Goal: Complete application form

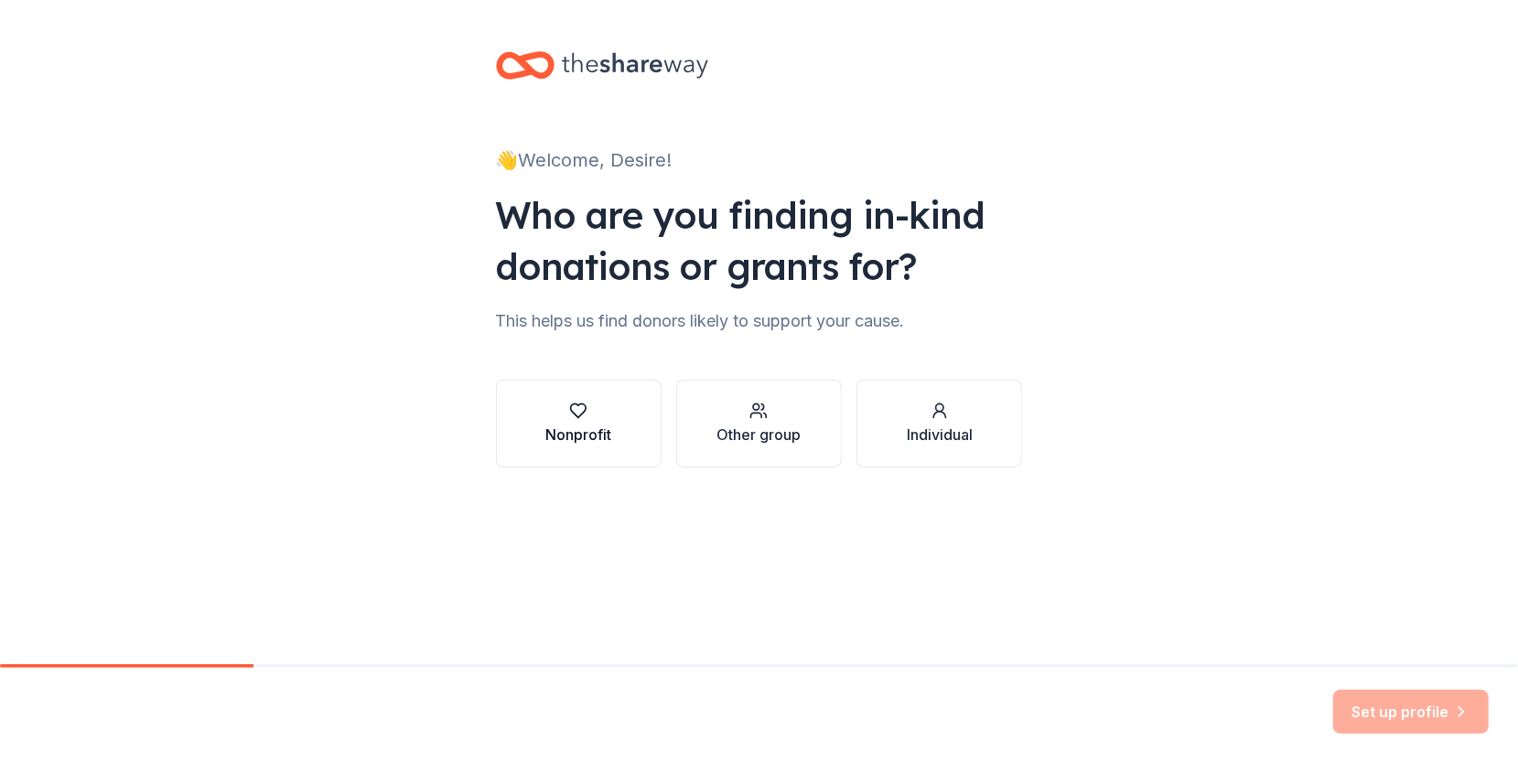
drag, startPoint x: 509, startPoint y: 481, endPoint x: 548, endPoint y: 457, distance: 46.0
click at [509, 481] on div "👋 Welcome, Desire! Who are you finding in-kind donations or grants for? This he…" at bounding box center [760, 277] width 586 height 555
click at [575, 439] on div "Nonprofit" at bounding box center [578, 435] width 66 height 22
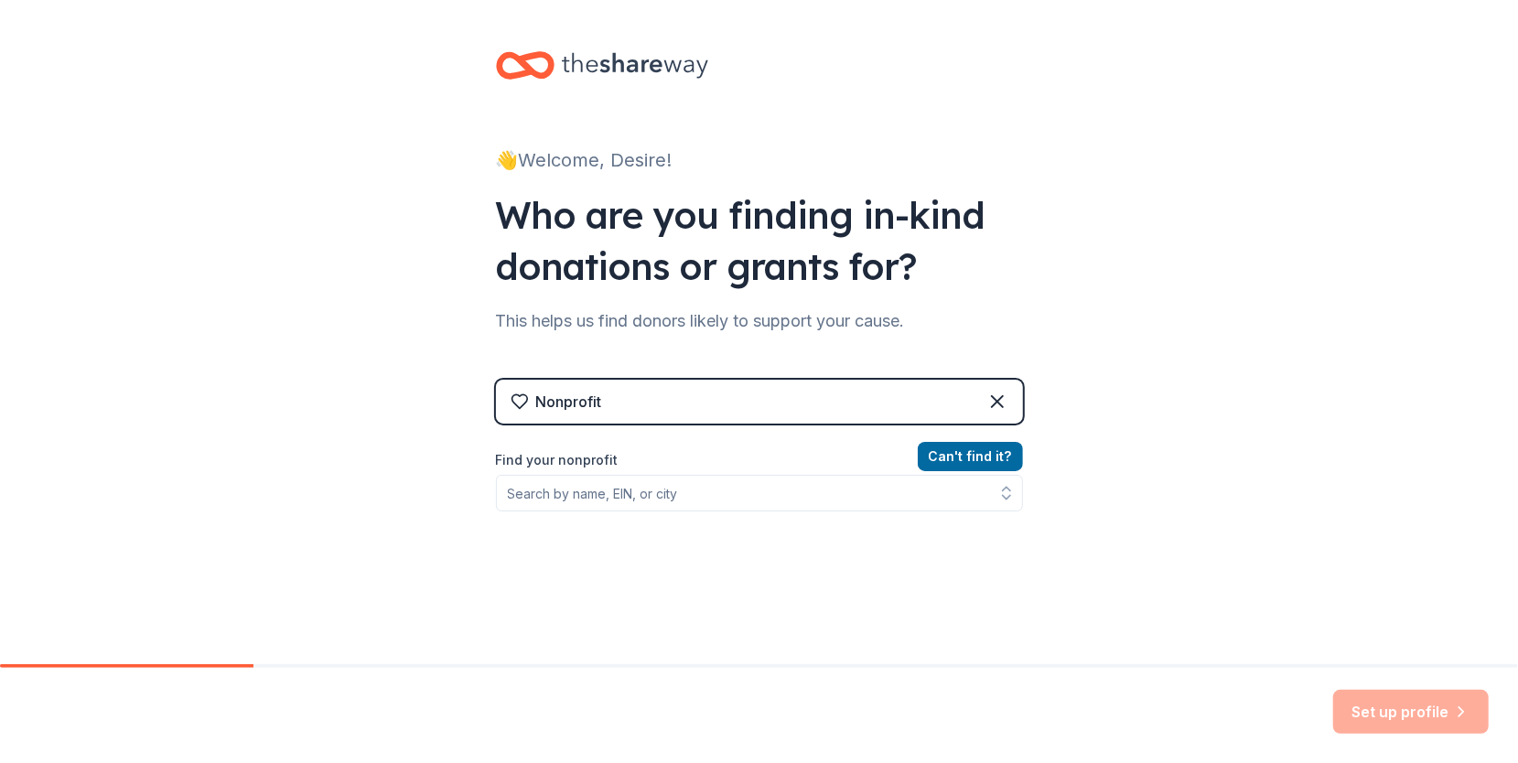
click at [644, 386] on div "Nonprofit" at bounding box center [759, 402] width 527 height 44
click at [648, 409] on div "Nonprofit" at bounding box center [759, 402] width 527 height 44
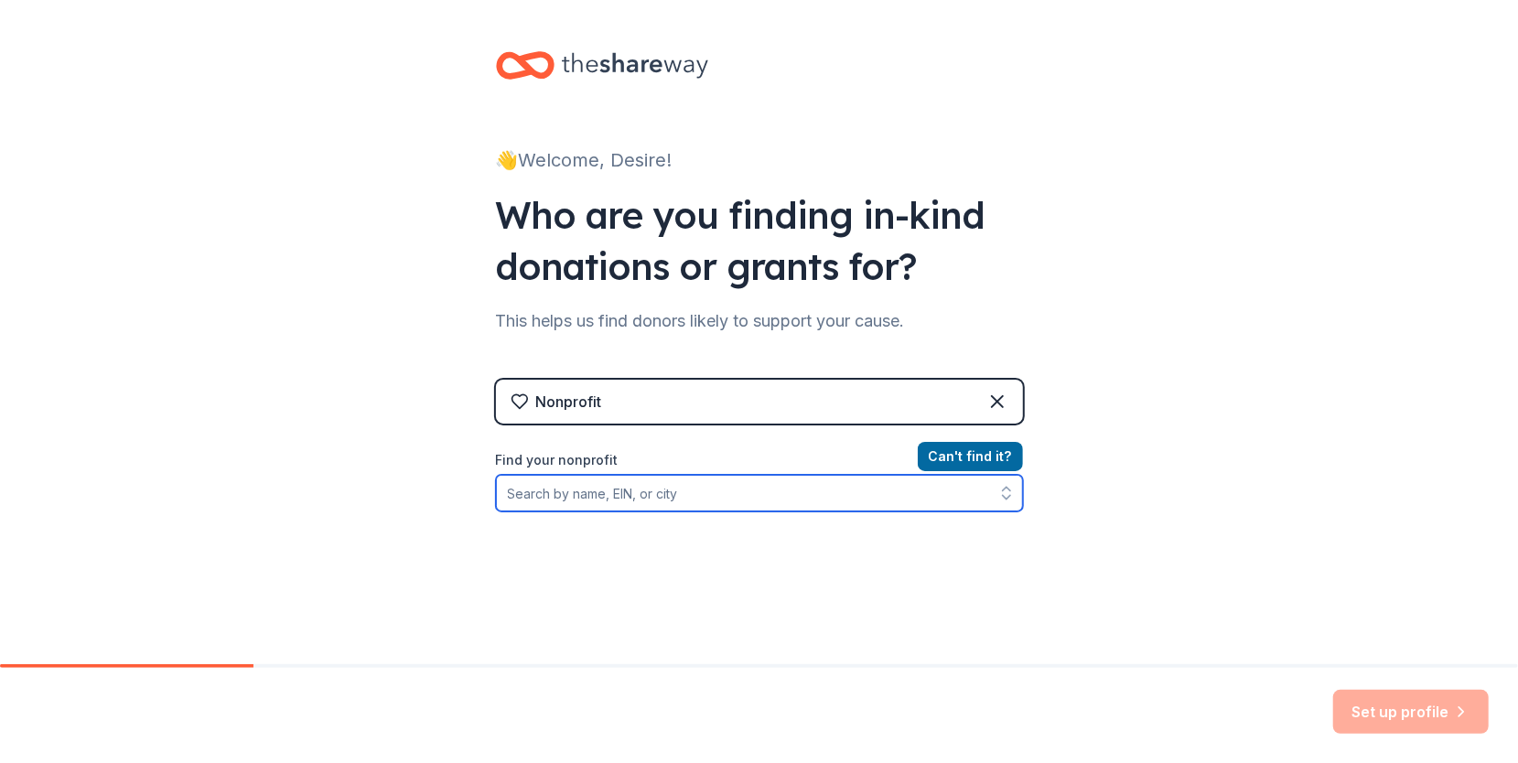
click at [623, 498] on input "Find your nonprofit" at bounding box center [759, 493] width 527 height 37
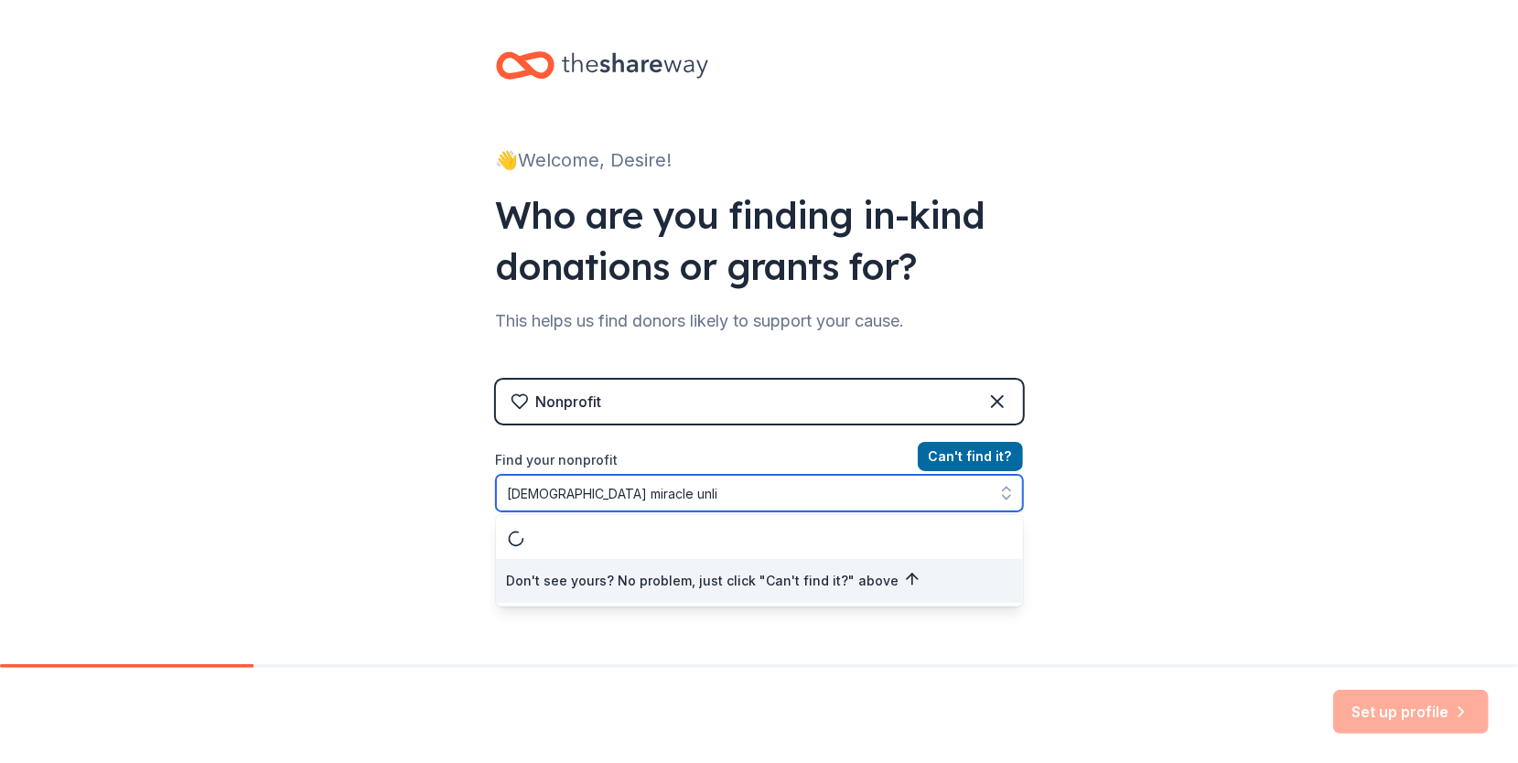
type input "[DEMOGRAPHIC_DATA] miracle unlim"
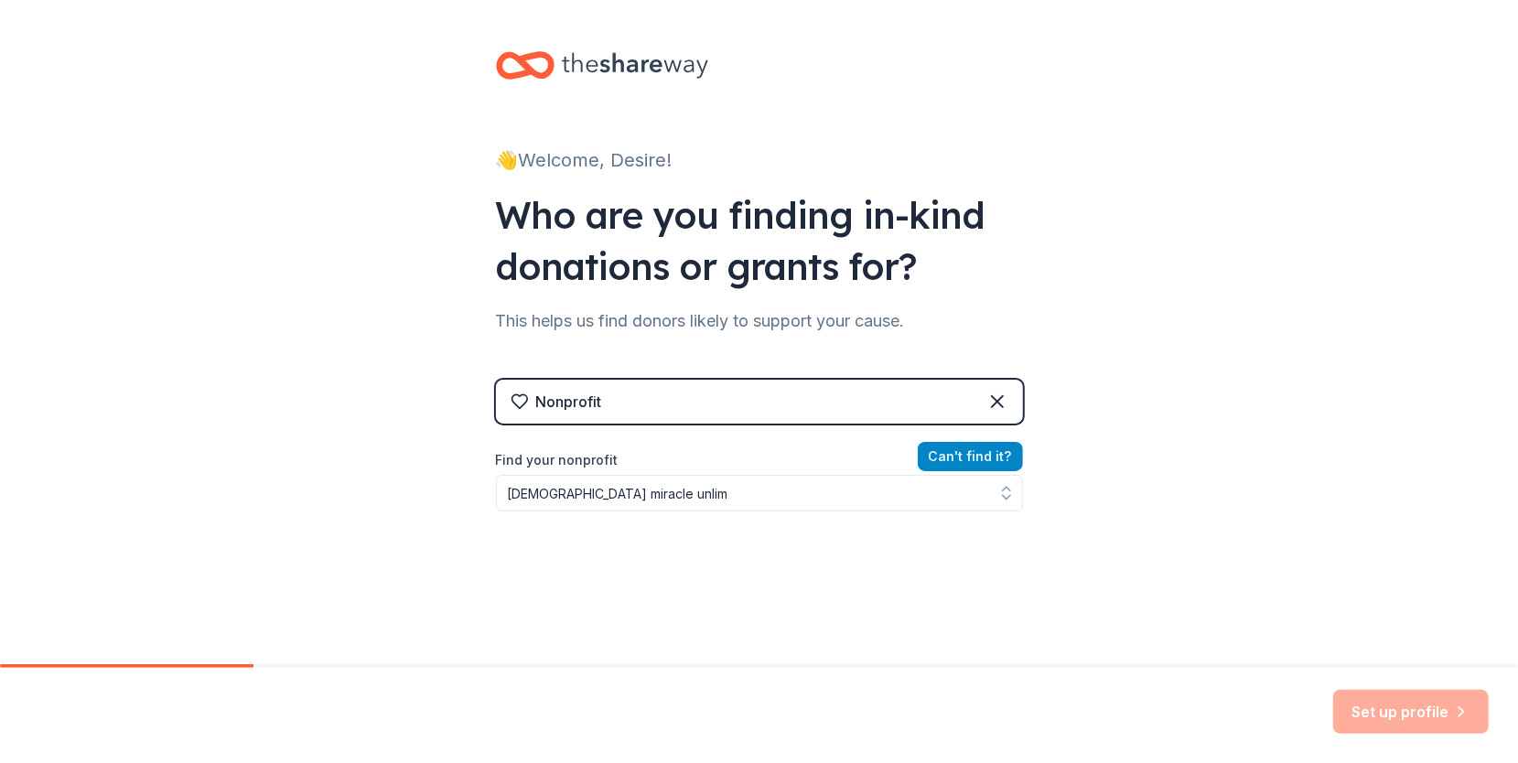
click at [964, 461] on button "Can ' t find it?" at bounding box center [970, 456] width 105 height 29
click at [962, 452] on button "Can ' t find it?" at bounding box center [970, 456] width 105 height 29
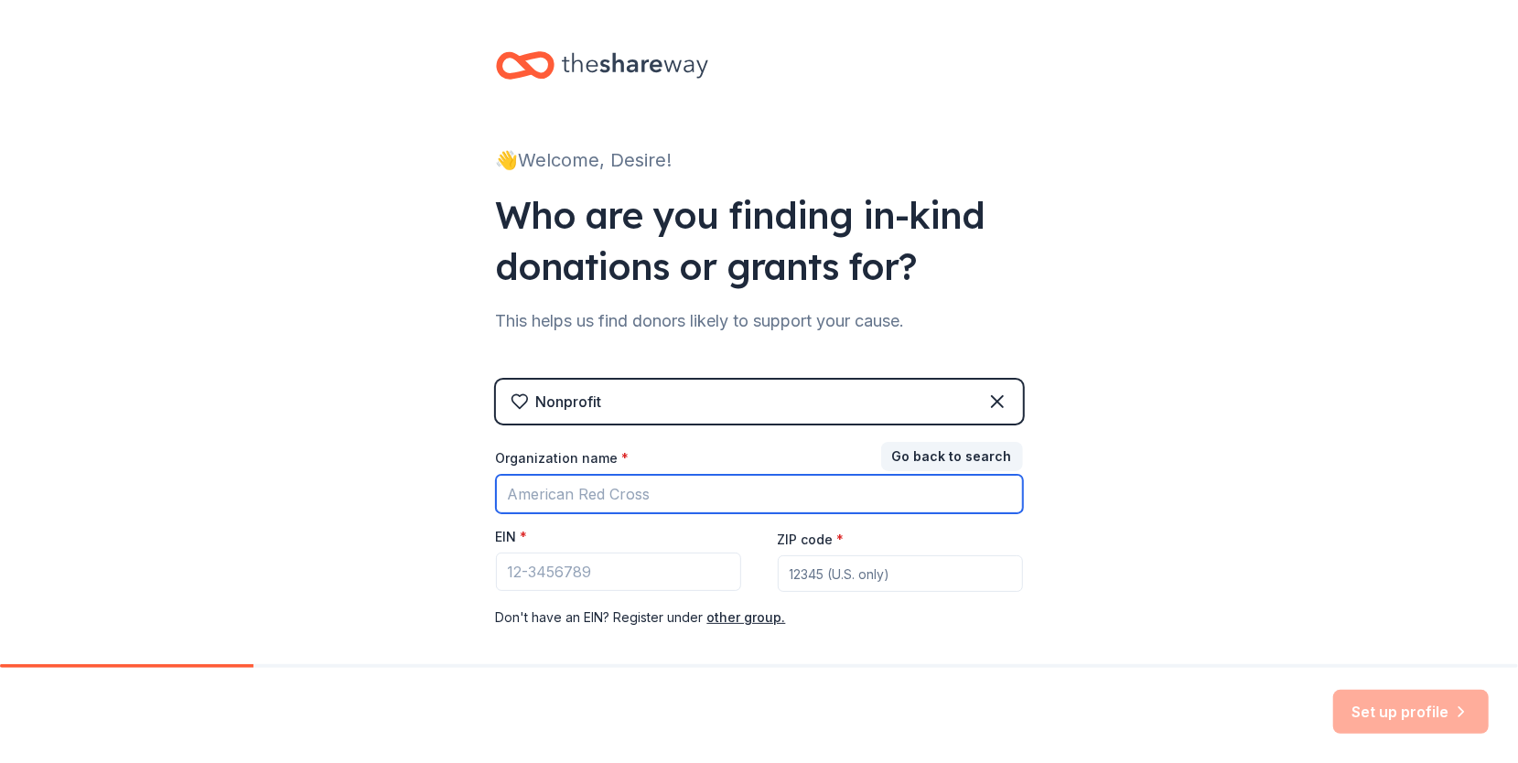
click at [689, 500] on input "Organization name *" at bounding box center [759, 494] width 527 height 38
type input "[DEMOGRAPHIC_DATA]'s Miracles Unlimited"
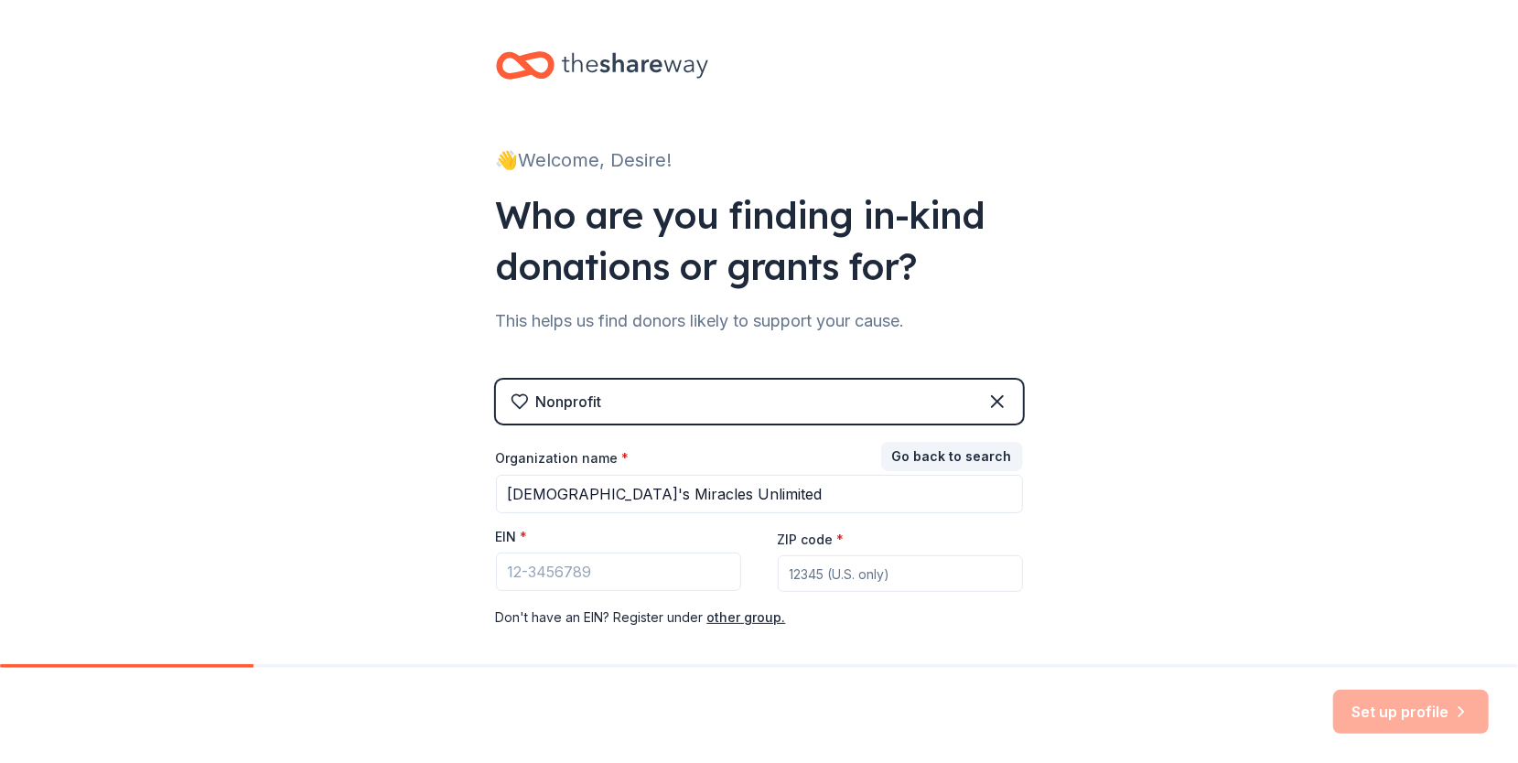
click at [838, 575] on input "ZIP code *" at bounding box center [900, 573] width 245 height 37
type input "06514"
click at [694, 569] on input "EIN *" at bounding box center [618, 572] width 245 height 38
paste input "[US_EMPLOYER_IDENTIFICATION_NUMBER]"
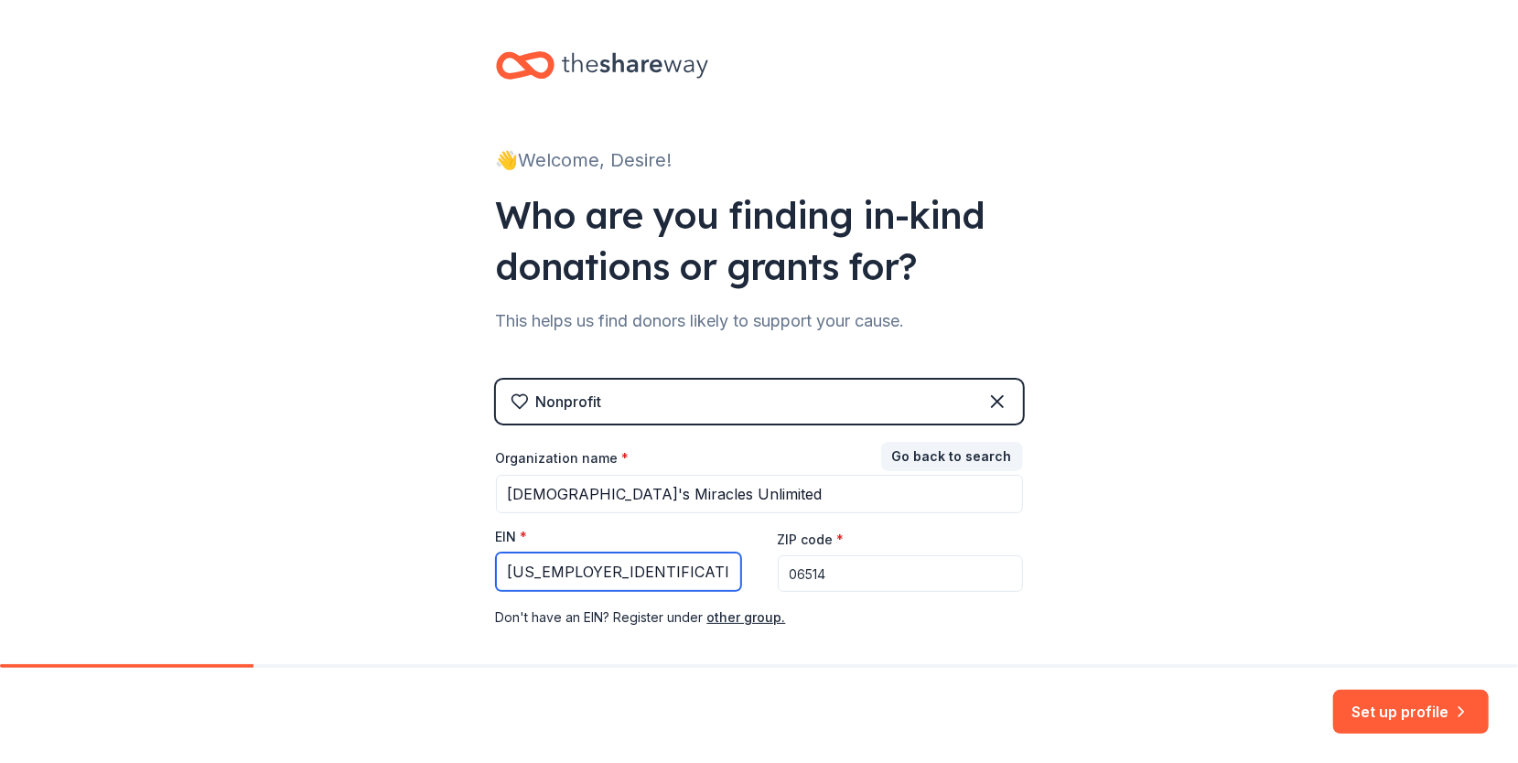
type input "[US_EMPLOYER_IDENTIFICATION_NUMBER]"
click at [809, 577] on input "06514" at bounding box center [900, 573] width 245 height 37
click at [1208, 551] on div "👋 Welcome, Desire! Who are you finding in-kind donations or grants for? This he…" at bounding box center [759, 376] width 1518 height 753
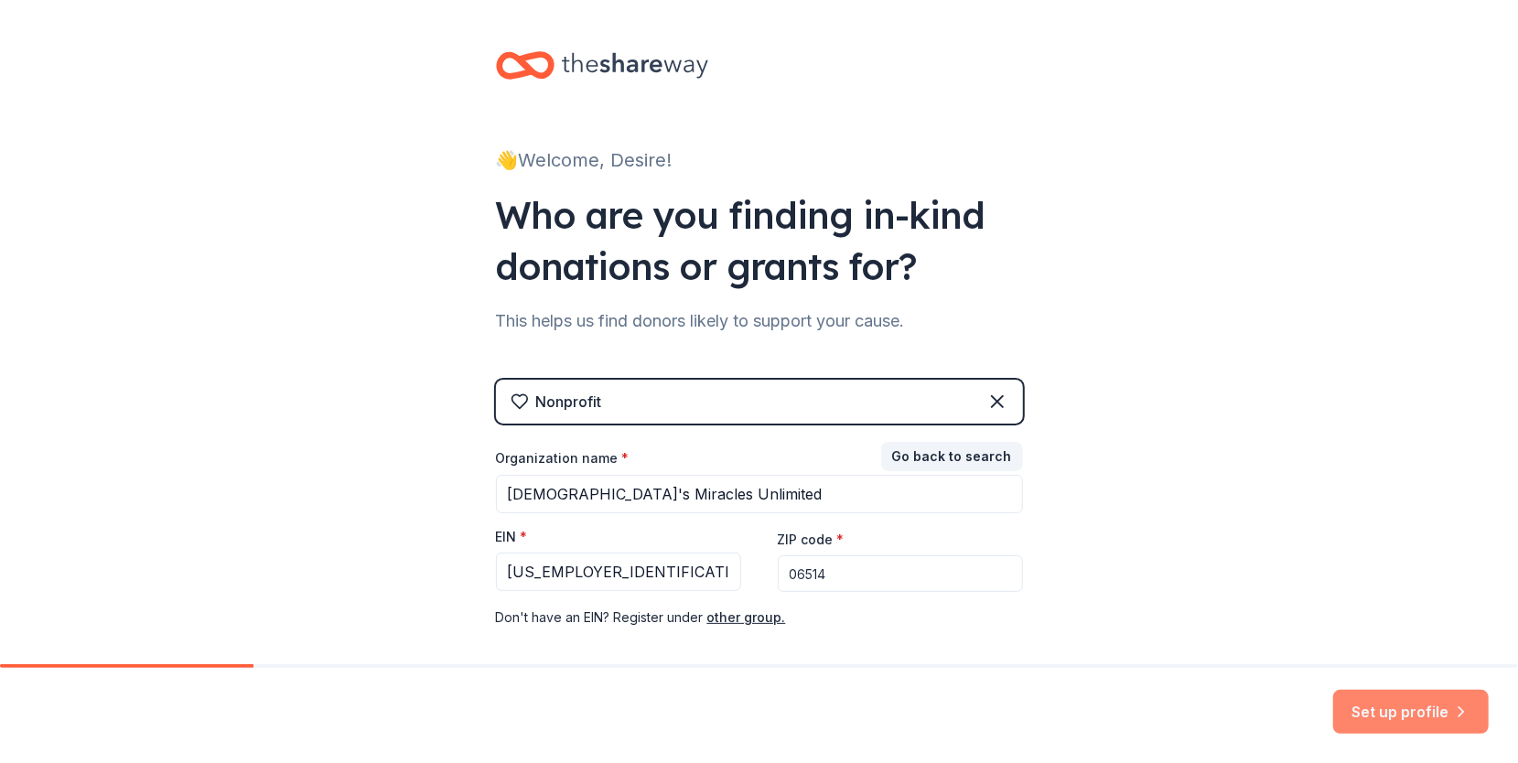
click at [1348, 693] on button "Set up profile" at bounding box center [1411, 712] width 156 height 44
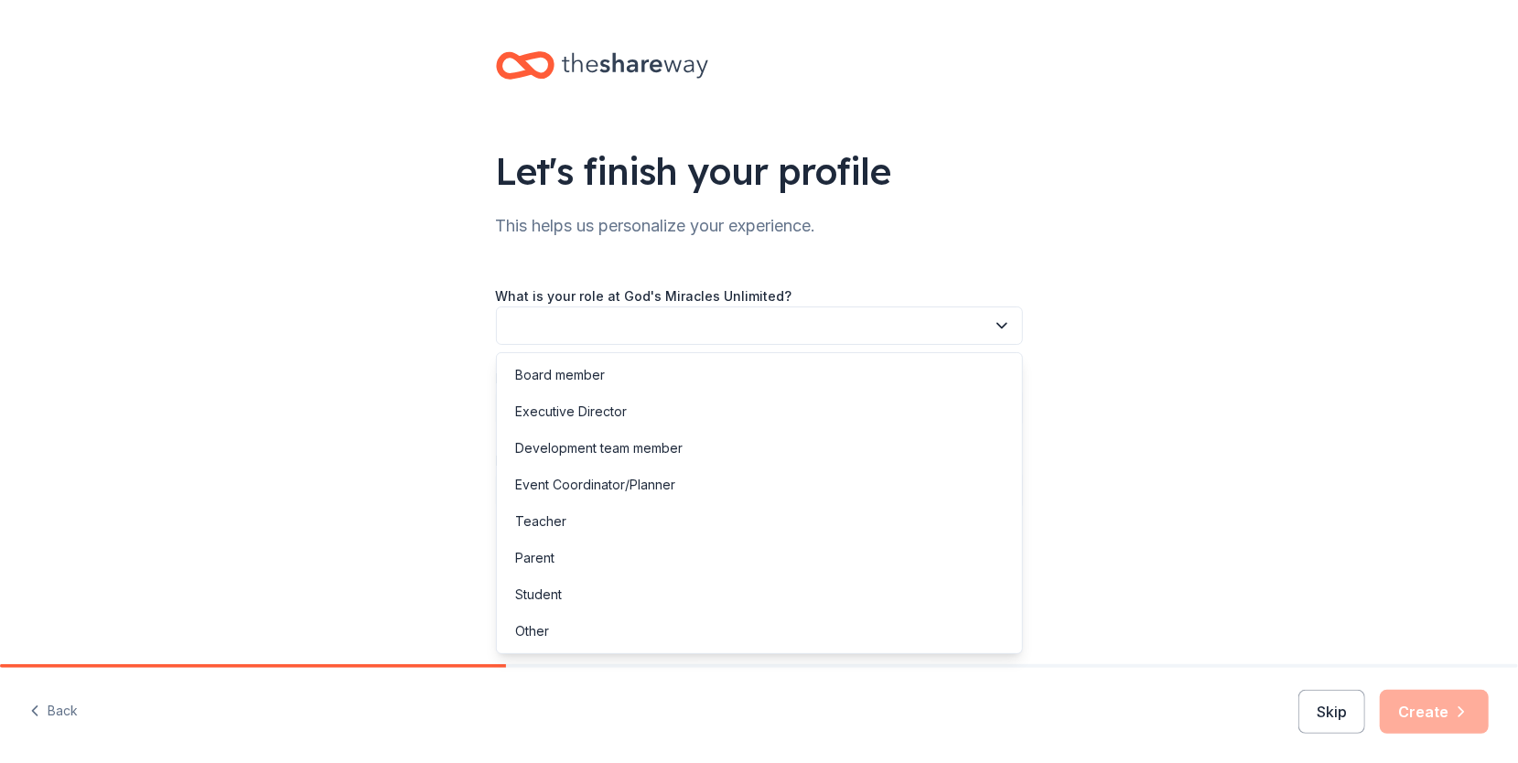
click at [746, 336] on button "button" at bounding box center [759, 325] width 527 height 38
click at [708, 372] on div "Board member" at bounding box center [759, 375] width 518 height 37
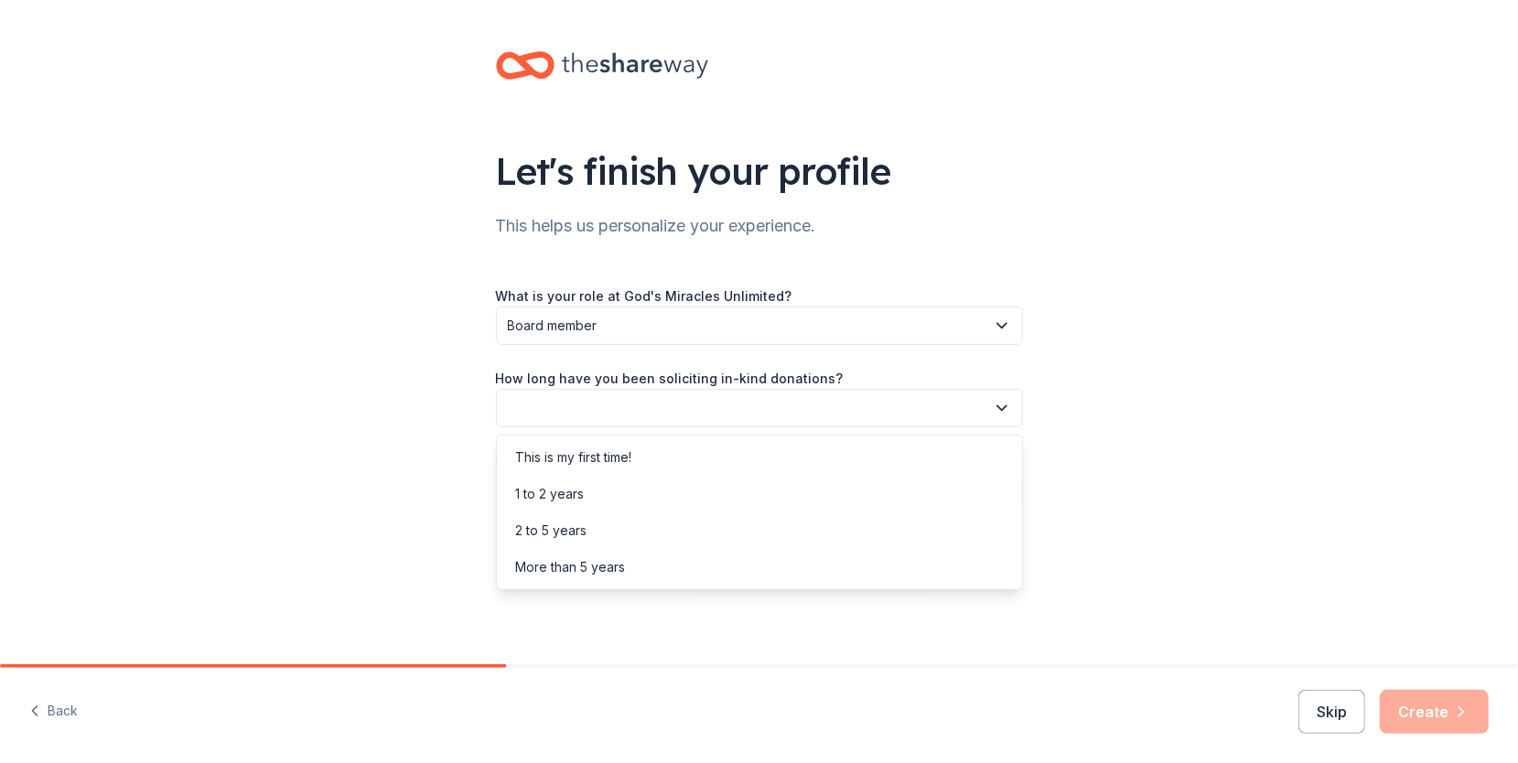
click at [675, 407] on button "button" at bounding box center [759, 408] width 527 height 38
click at [615, 454] on div "This is my first time!" at bounding box center [573, 457] width 116 height 22
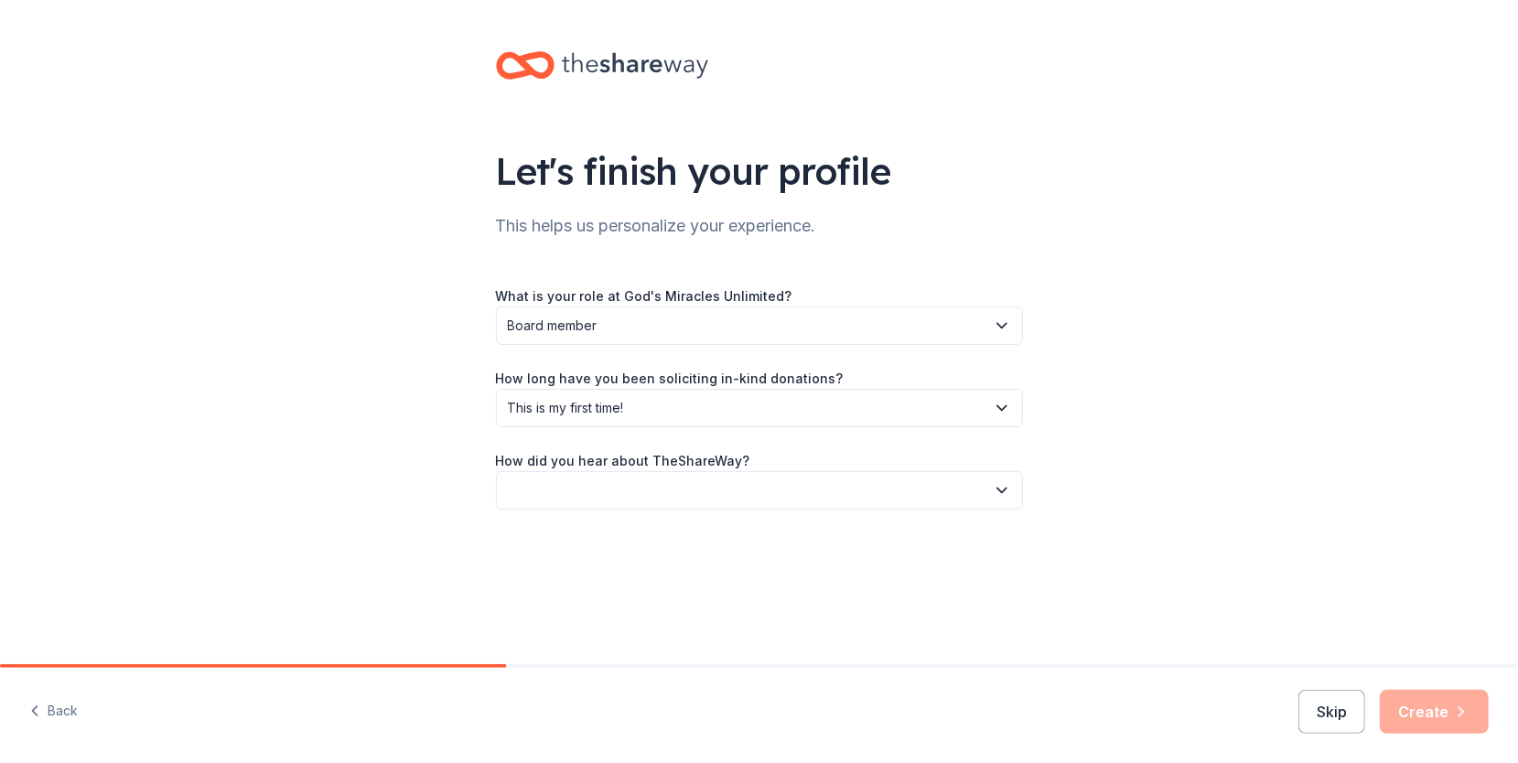
click at [627, 479] on button "button" at bounding box center [759, 490] width 527 height 38
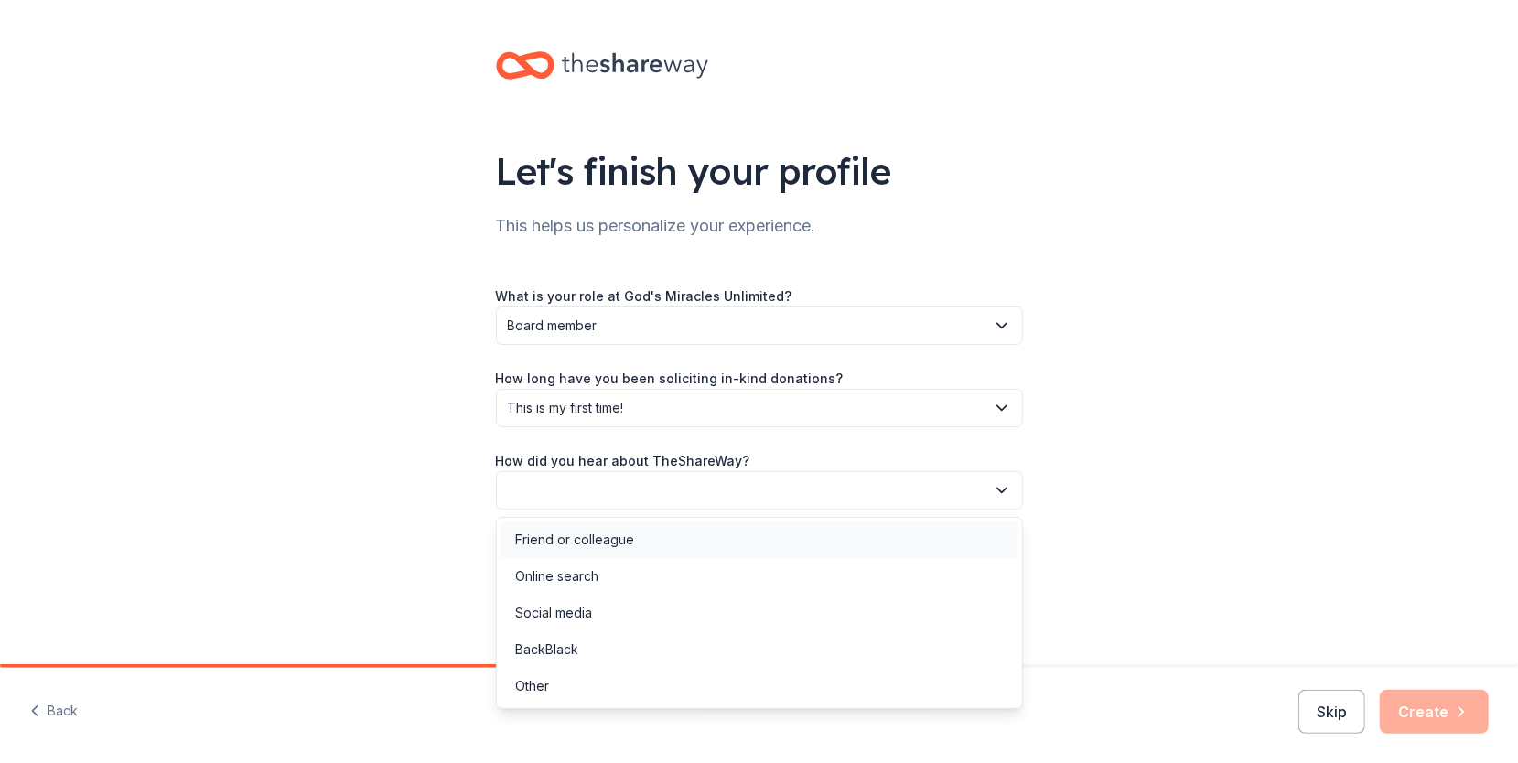
click at [607, 539] on div "Friend or colleague" at bounding box center [574, 540] width 119 height 22
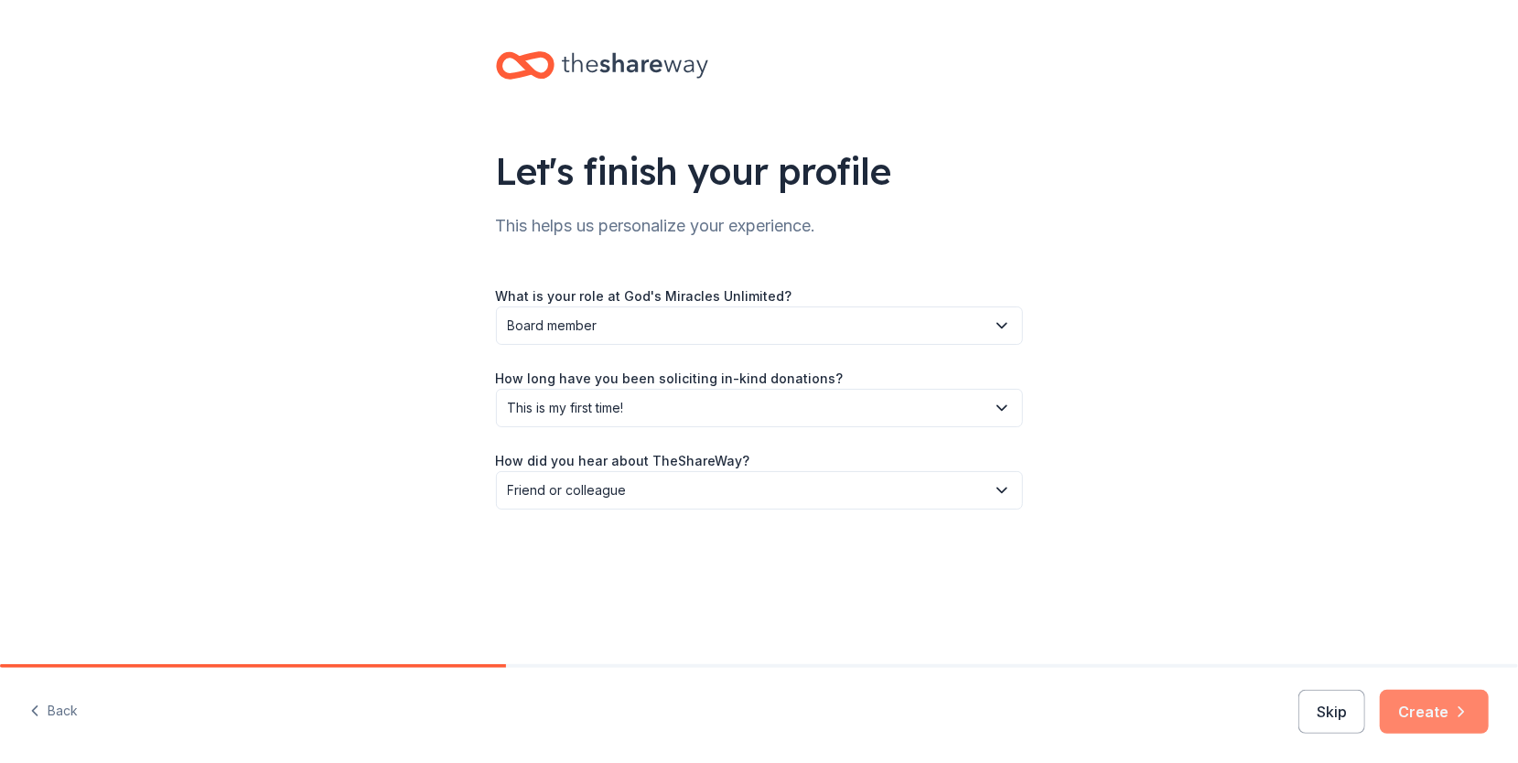
click at [1417, 725] on button "Create" at bounding box center [1434, 712] width 109 height 44
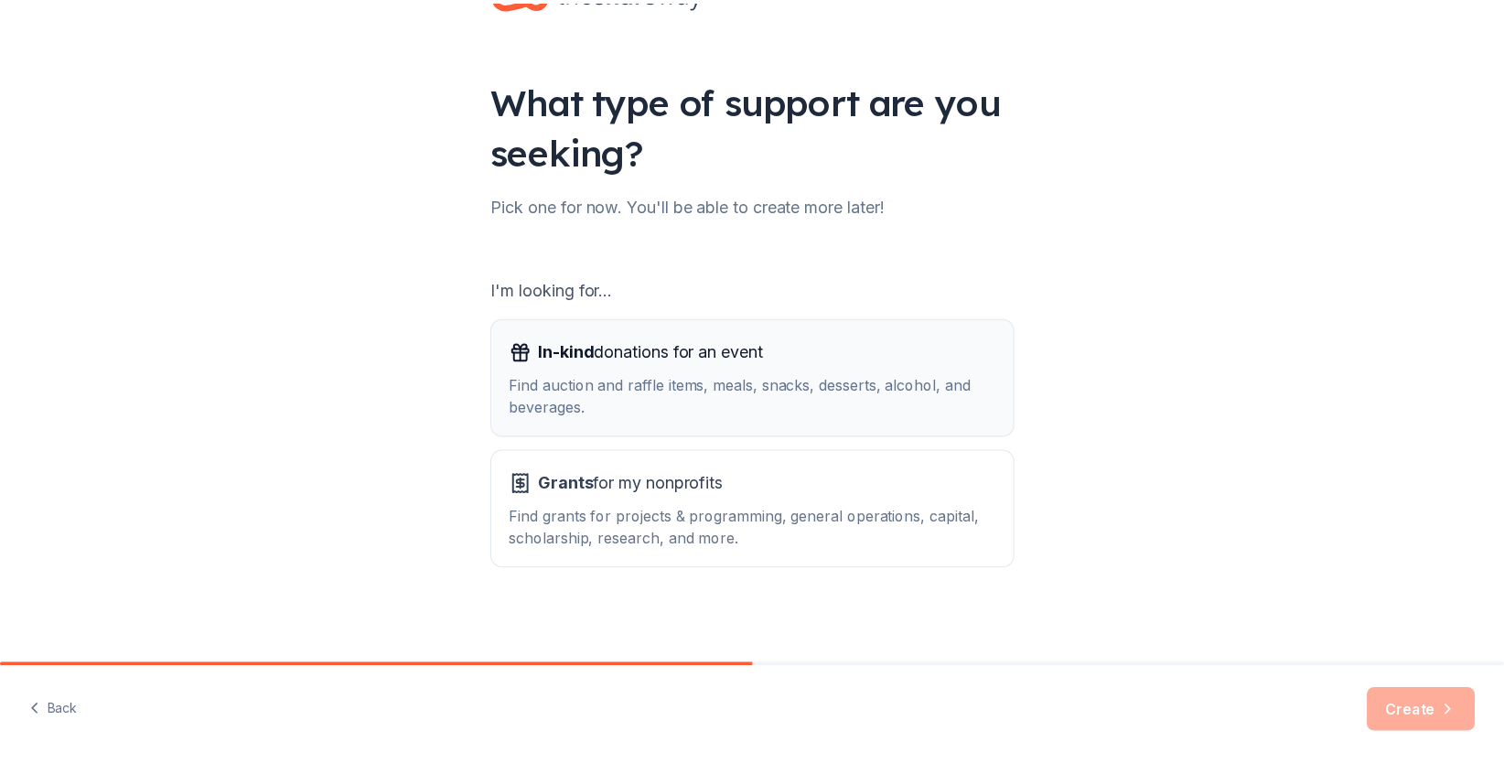
scroll to position [74, 0]
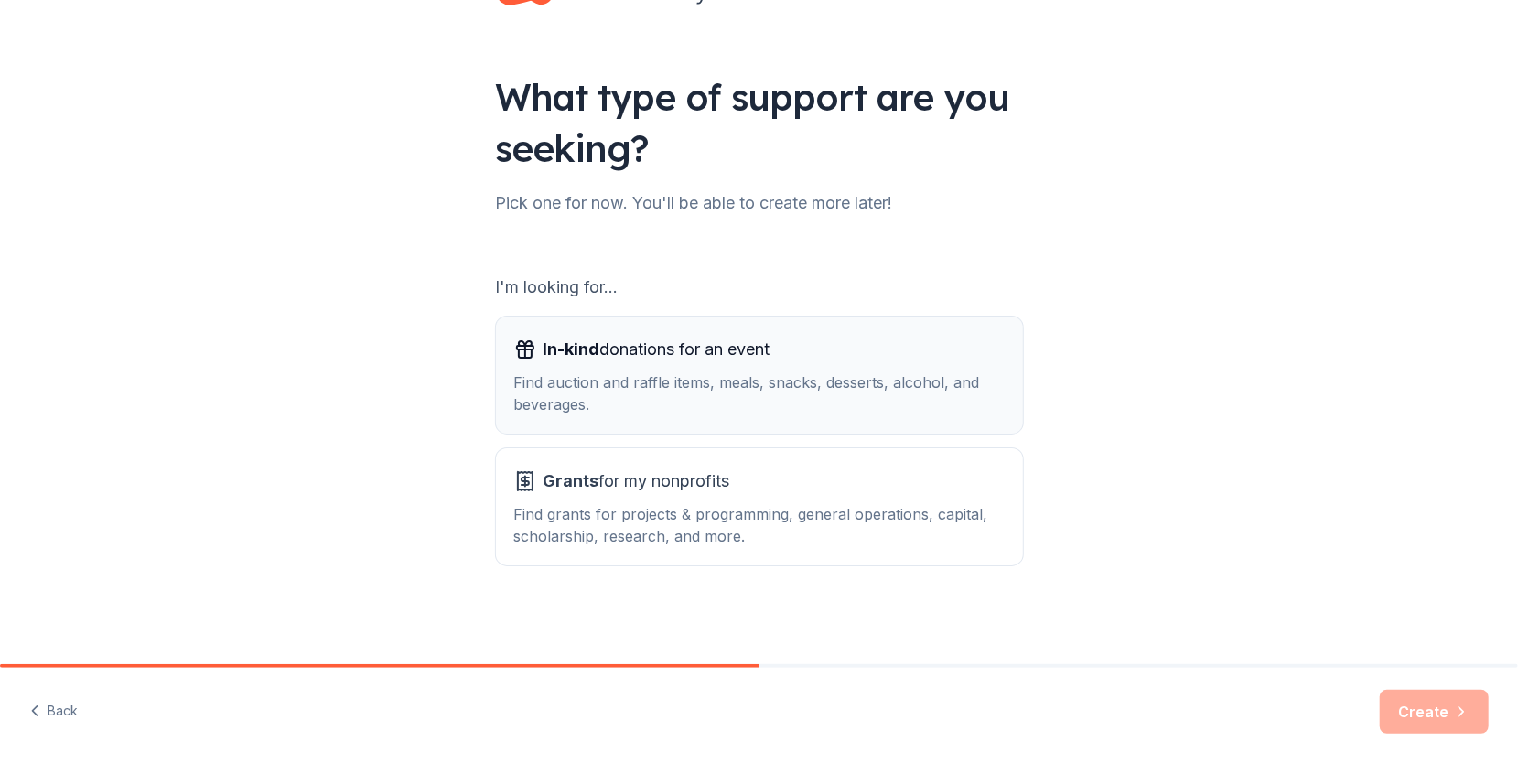
click at [593, 382] on div "Find auction and raffle items, meals, snacks, desserts, alcohol, and beverages." at bounding box center [759, 393] width 490 height 44
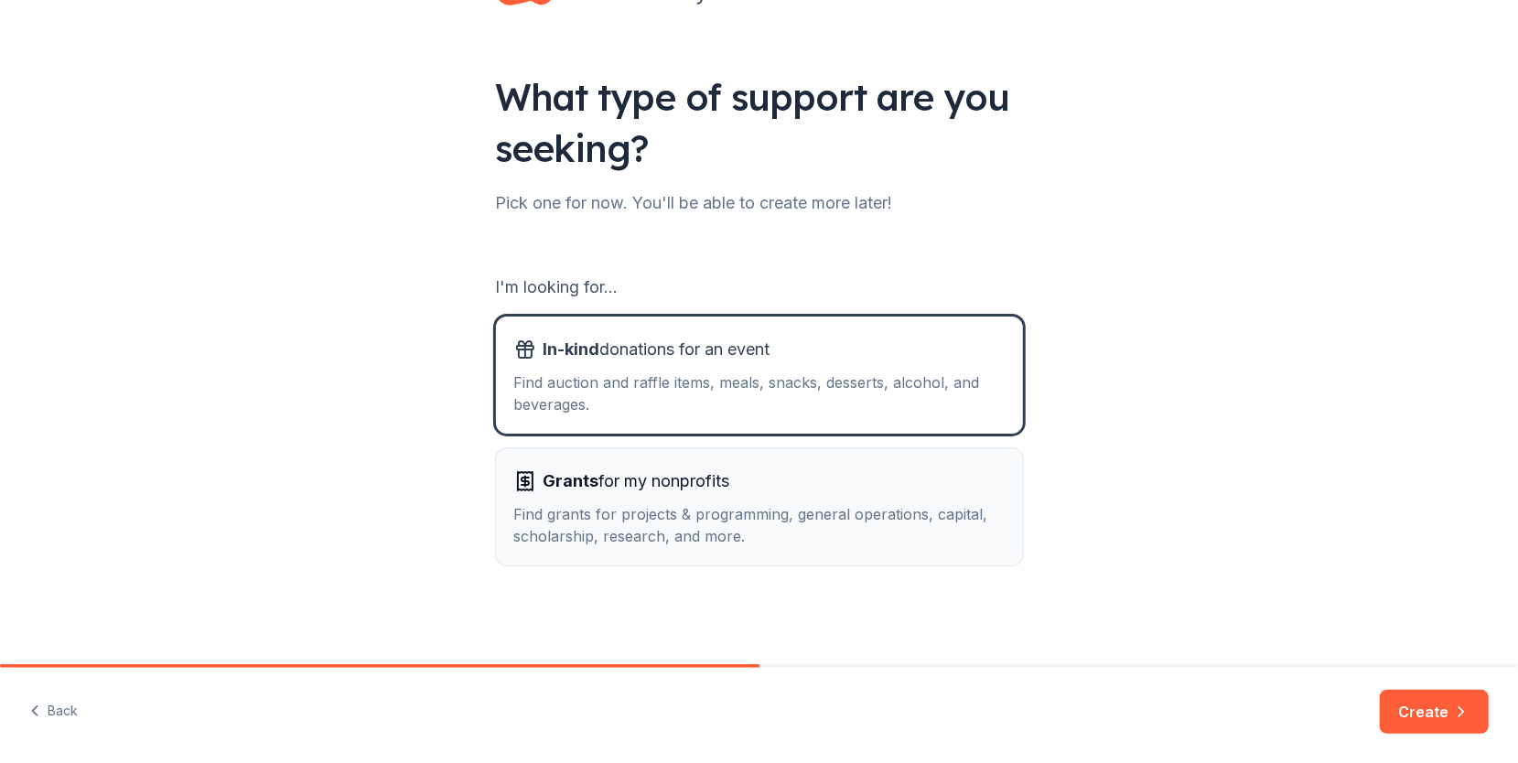
click at [679, 498] on div "Grants for my nonprofits Find grants for projects & programming, general operat…" at bounding box center [759, 507] width 490 height 81
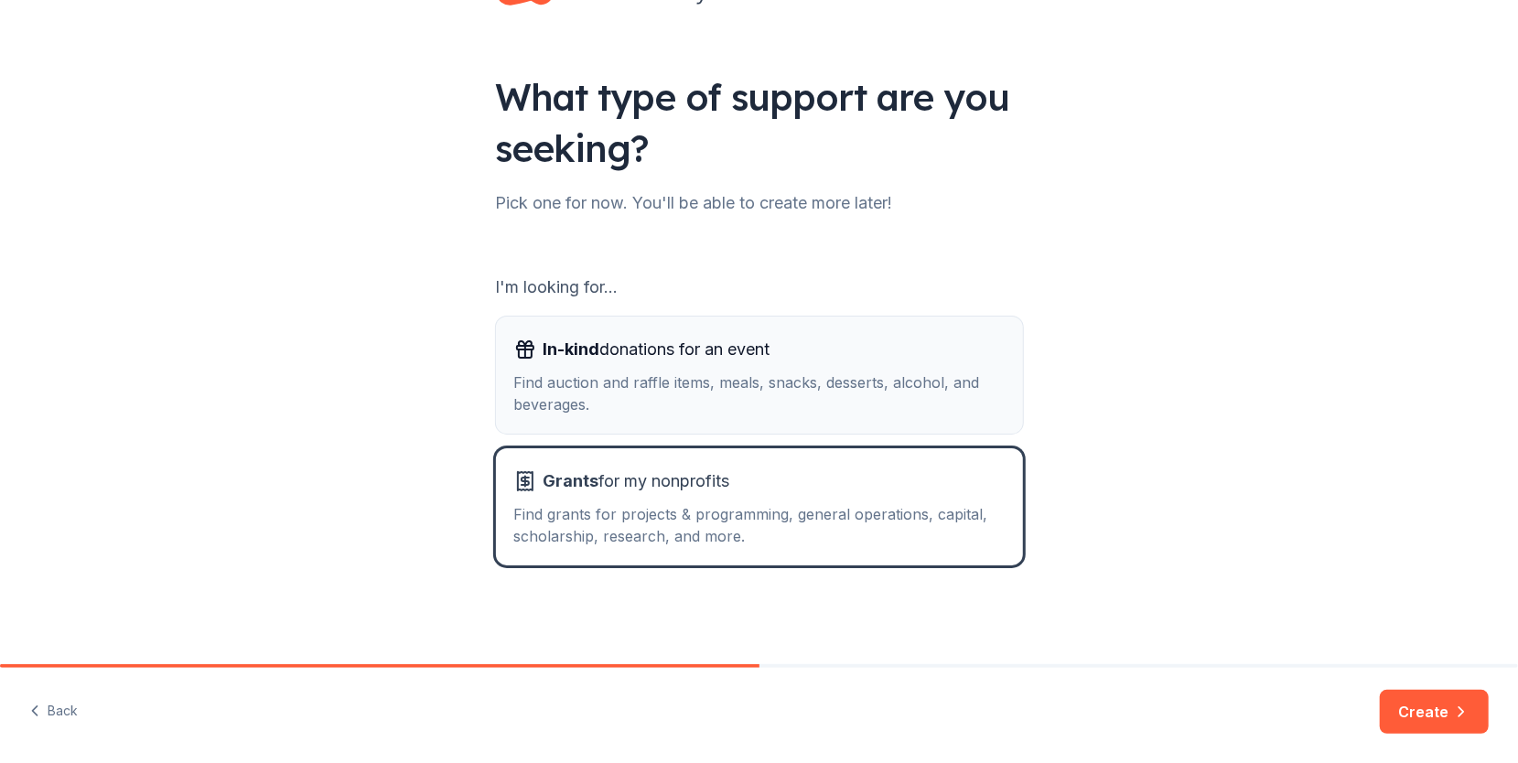
click at [581, 382] on div "Find auction and raffle items, meals, snacks, desserts, alcohol, and beverages." at bounding box center [759, 393] width 490 height 44
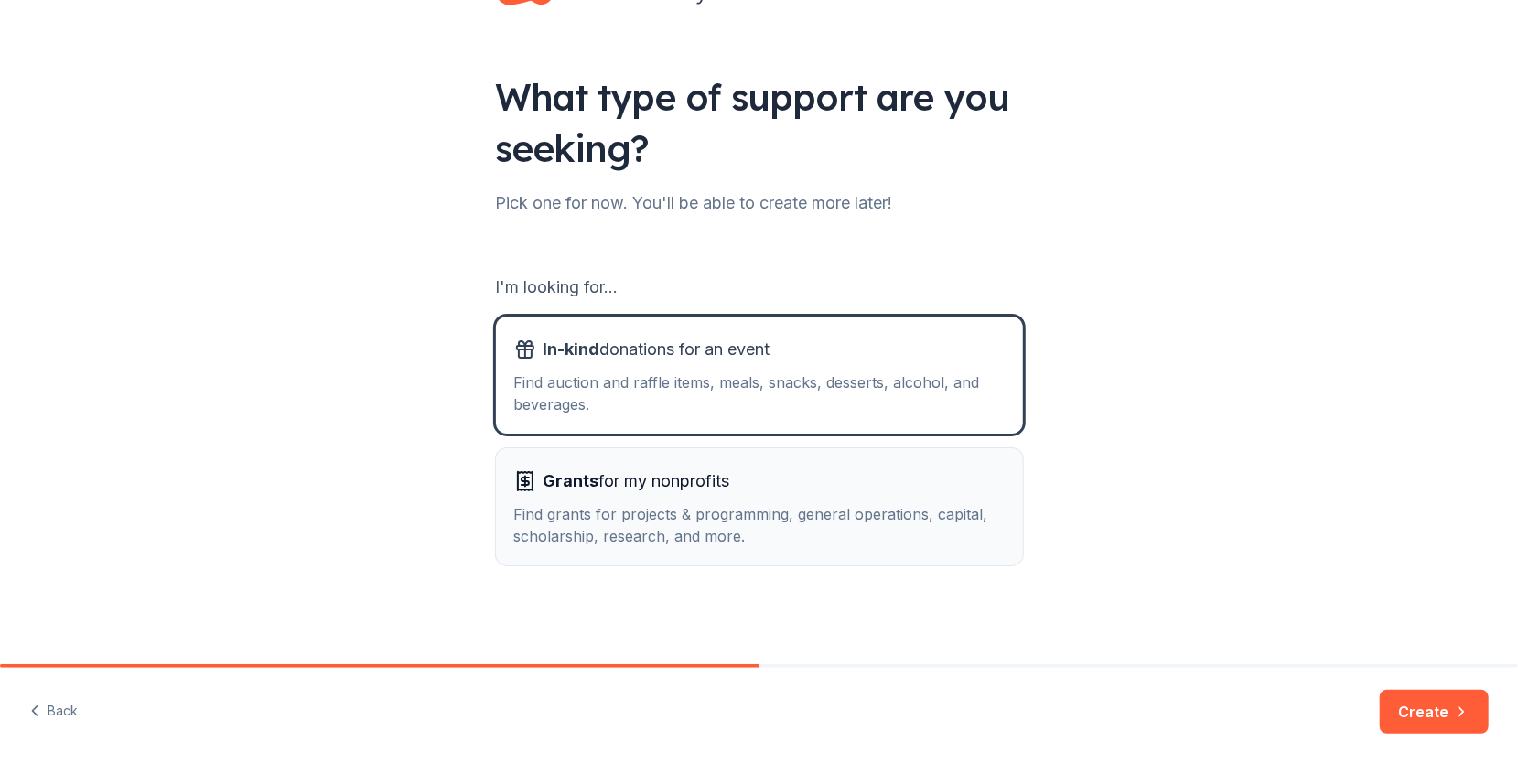
click at [613, 488] on span "Grants for my nonprofits" at bounding box center [636, 481] width 187 height 29
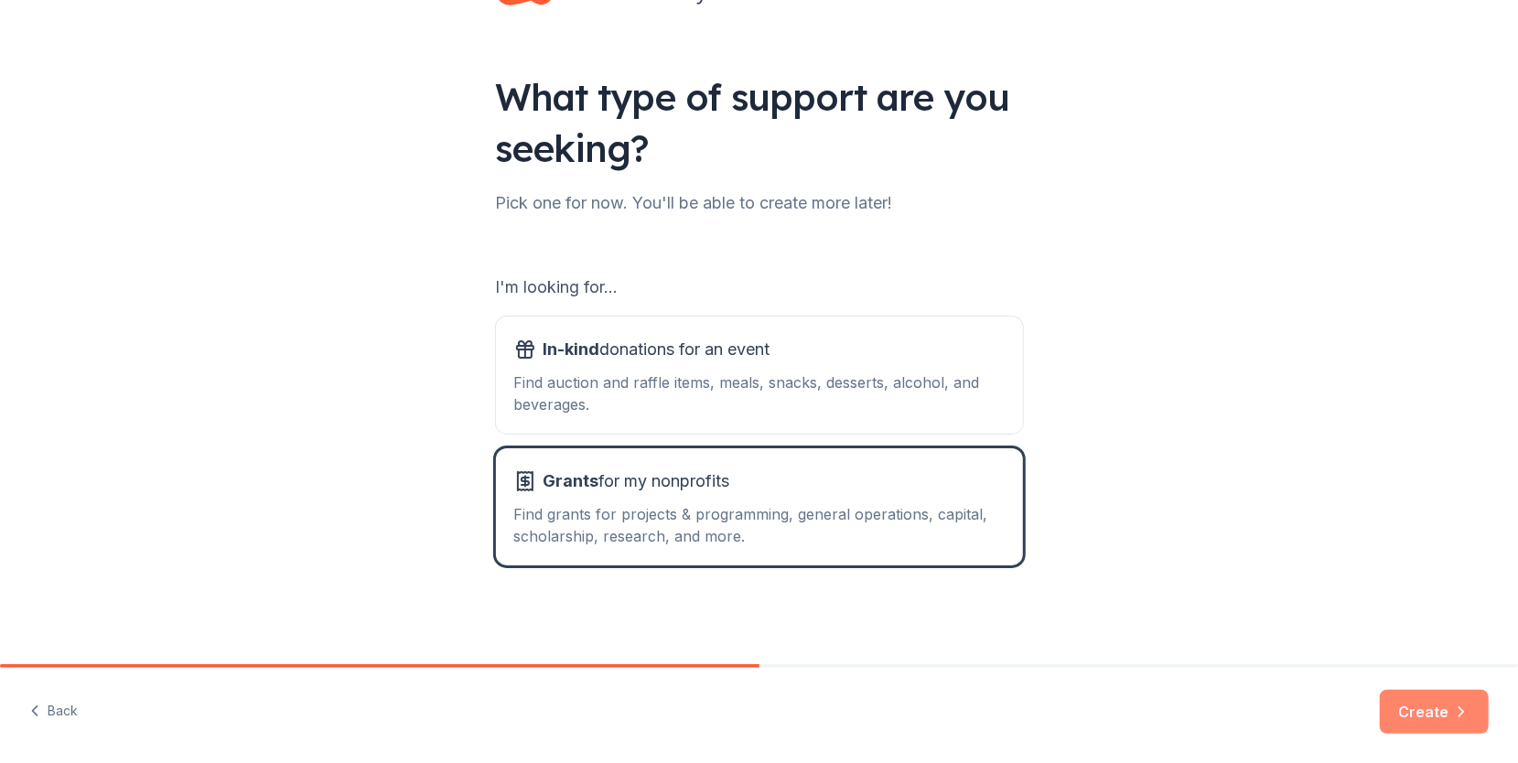
click at [1441, 715] on button "Create" at bounding box center [1434, 712] width 109 height 44
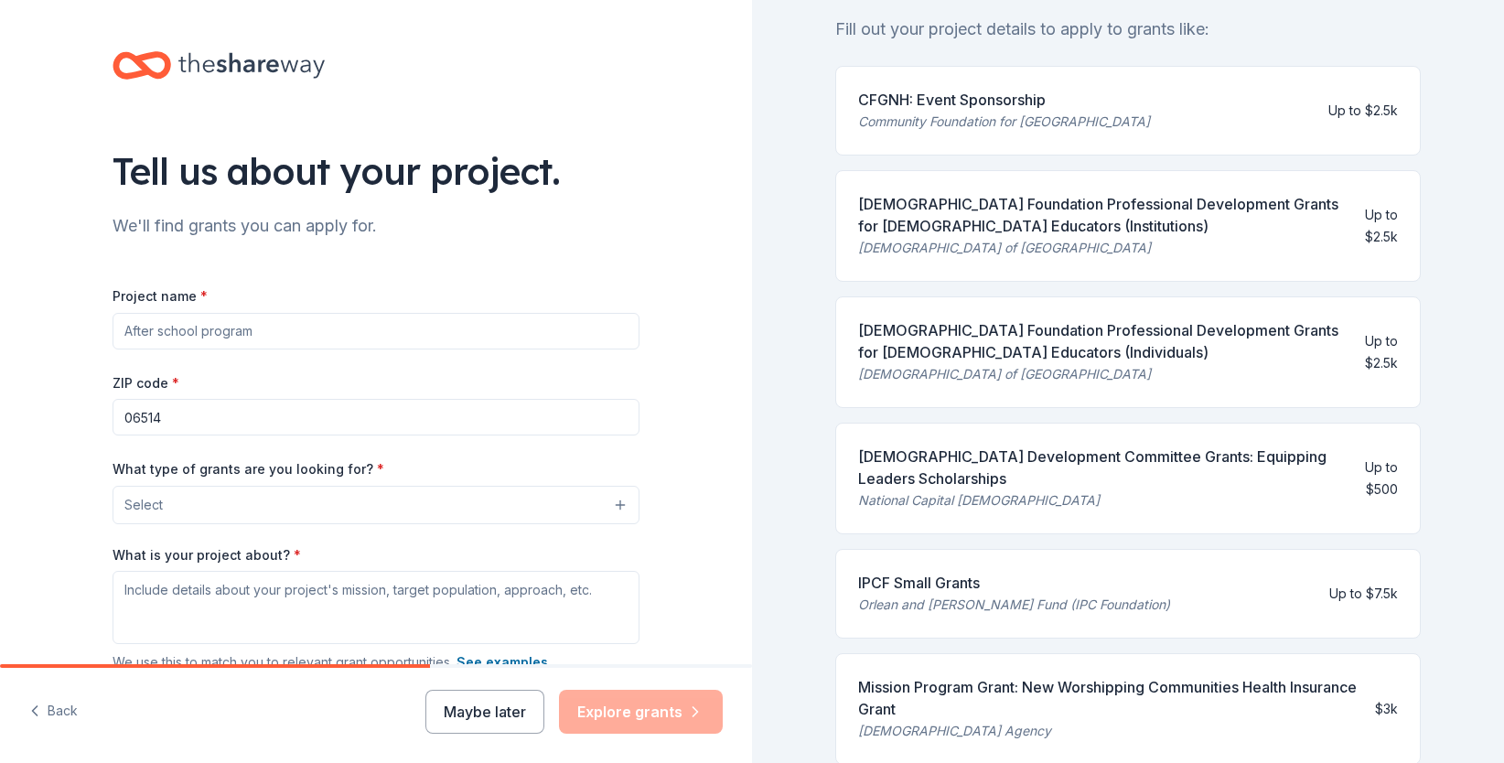
scroll to position [183, 0]
click at [196, 336] on input "Project name *" at bounding box center [376, 331] width 527 height 37
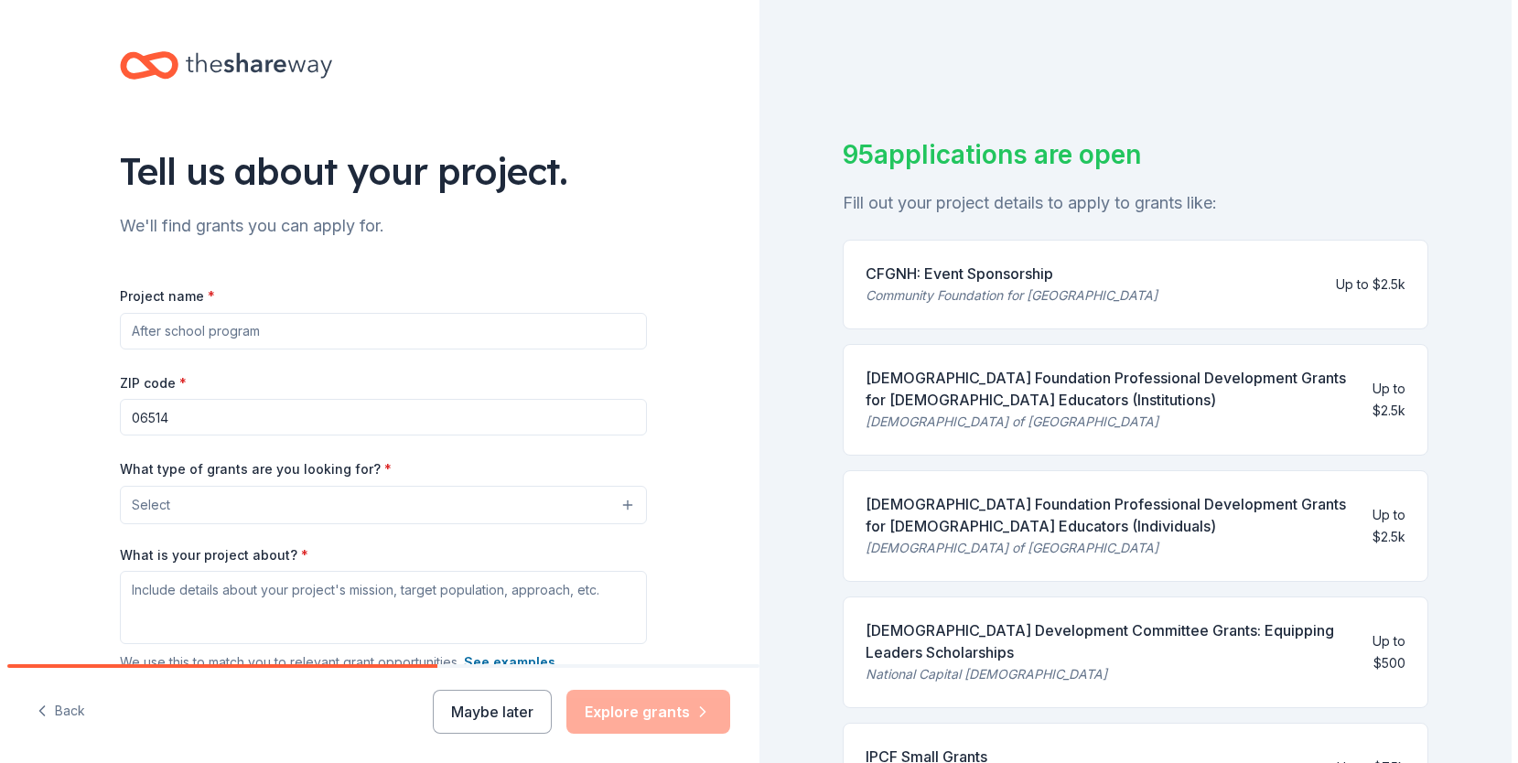
scroll to position [0, 0]
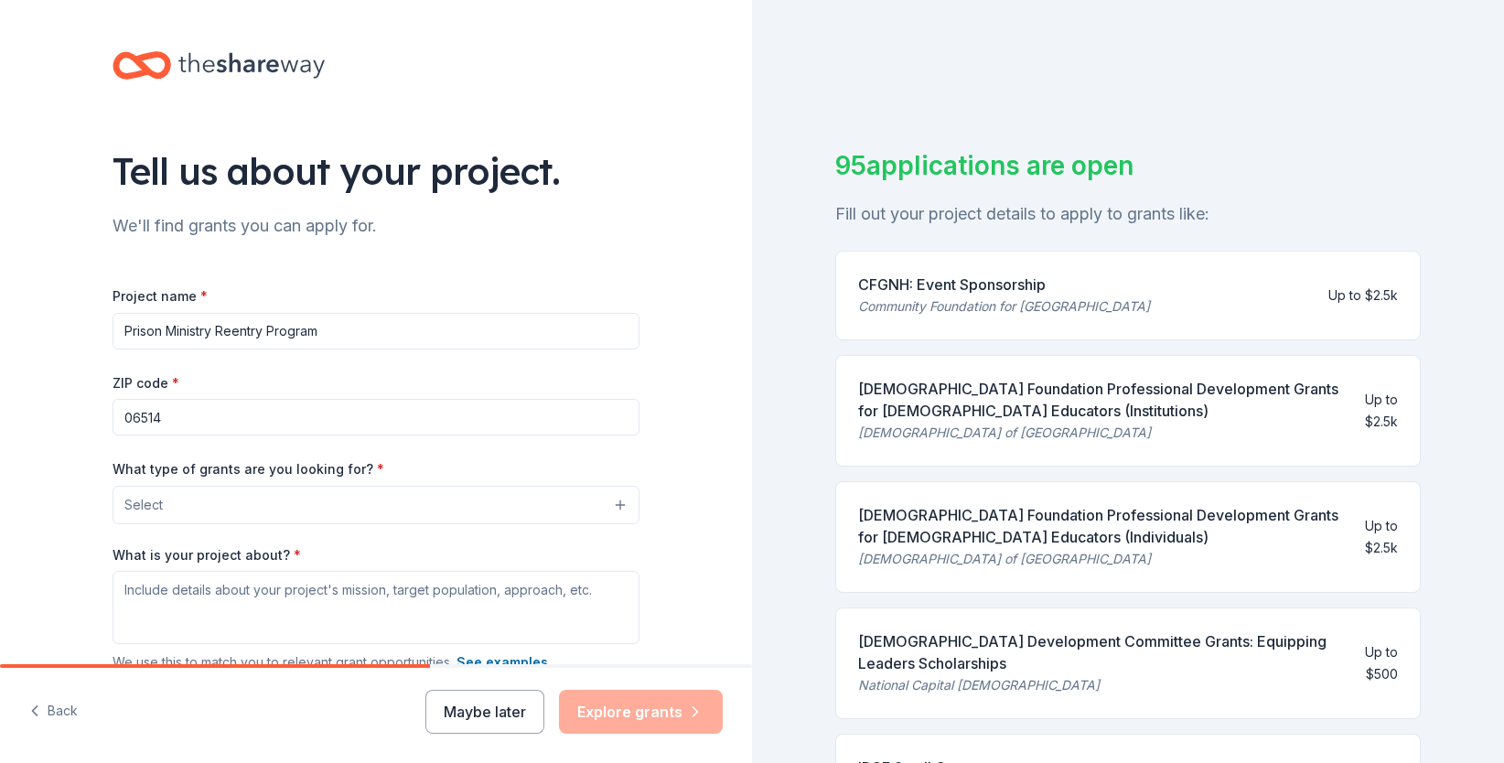
type input "Prison Ministry Reentry Program"
click at [192, 409] on input "06514" at bounding box center [376, 417] width 527 height 37
click at [452, 414] on input "06514" at bounding box center [376, 417] width 527 height 37
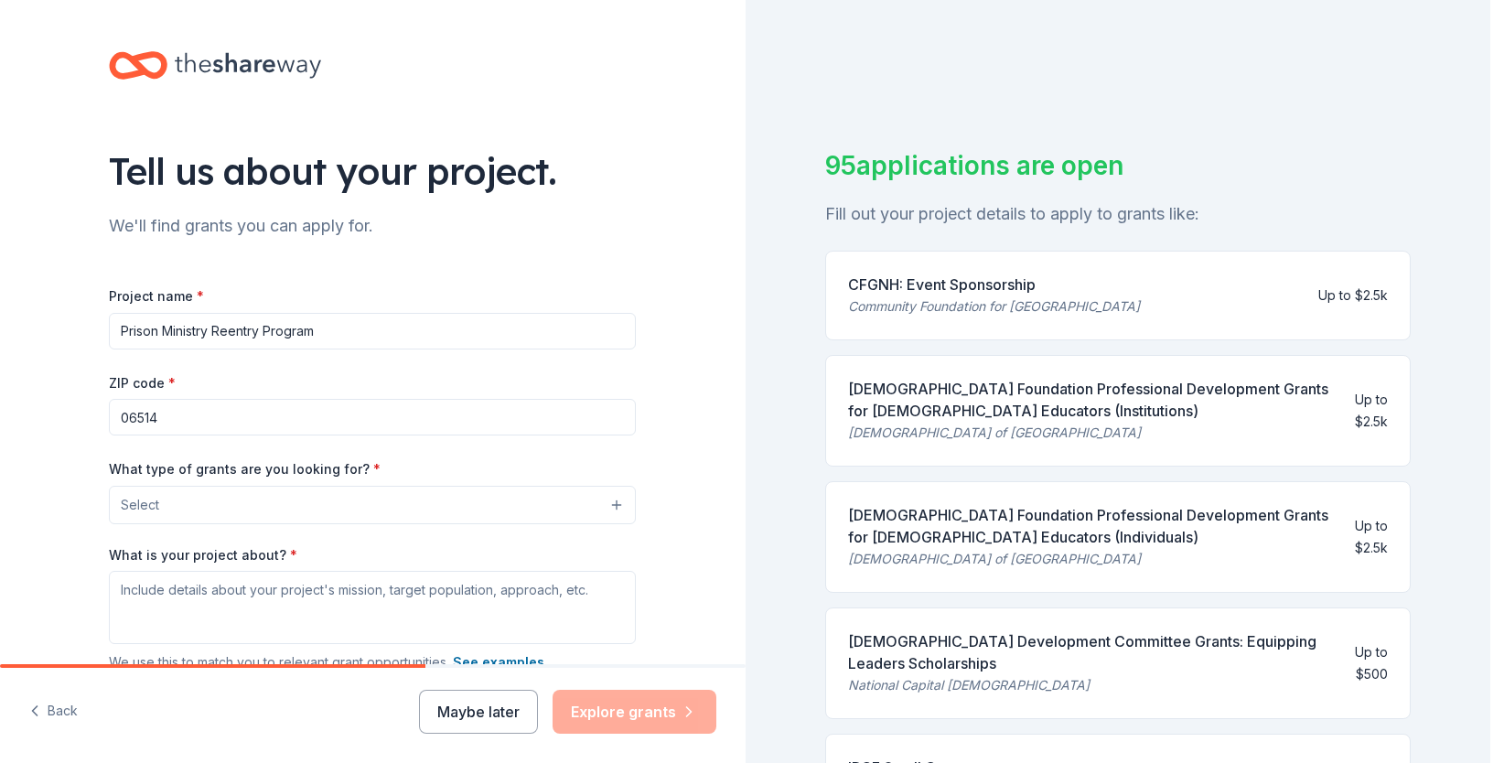
click at [533, 500] on button "Select" at bounding box center [372, 505] width 527 height 38
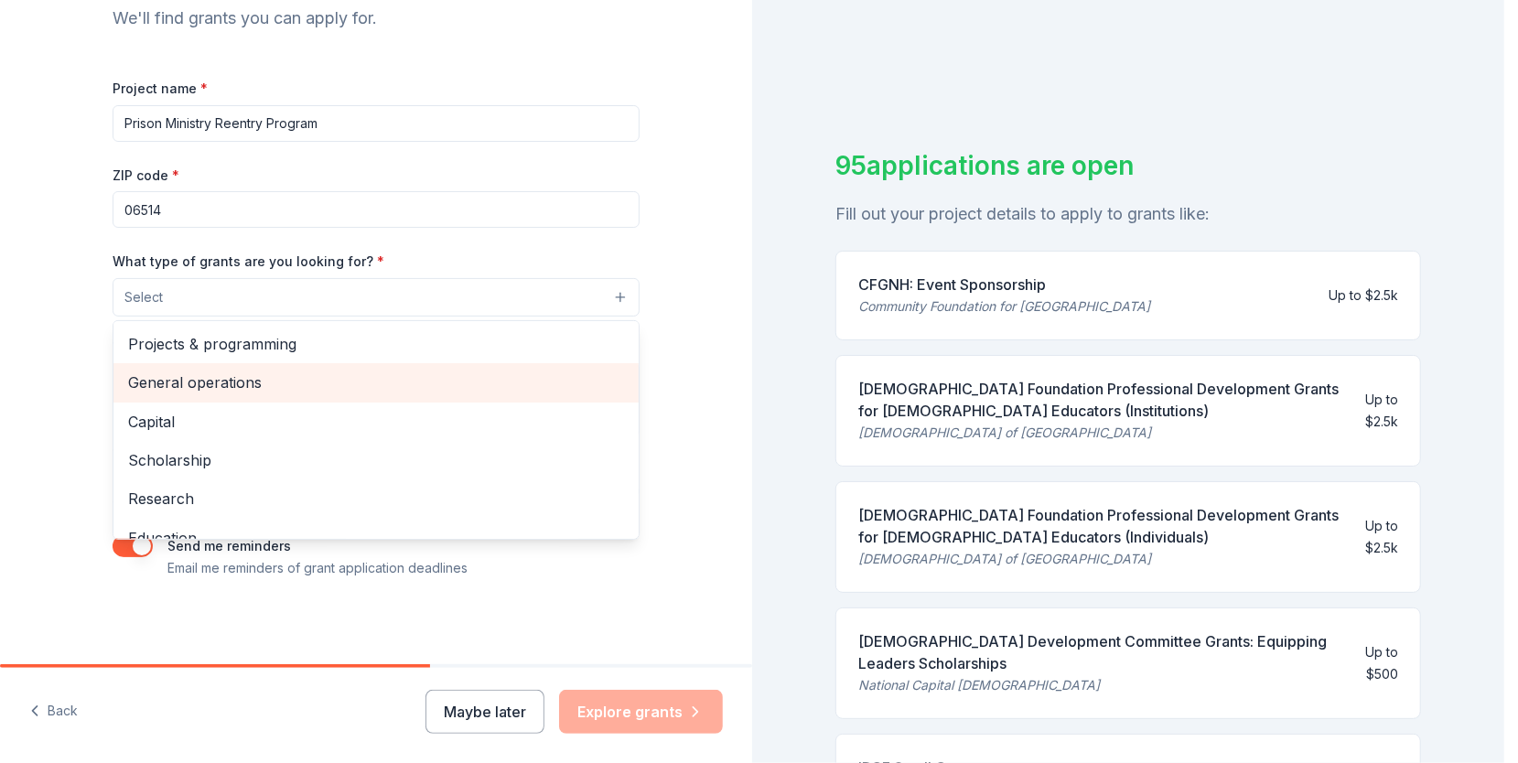
scroll to position [209, 0]
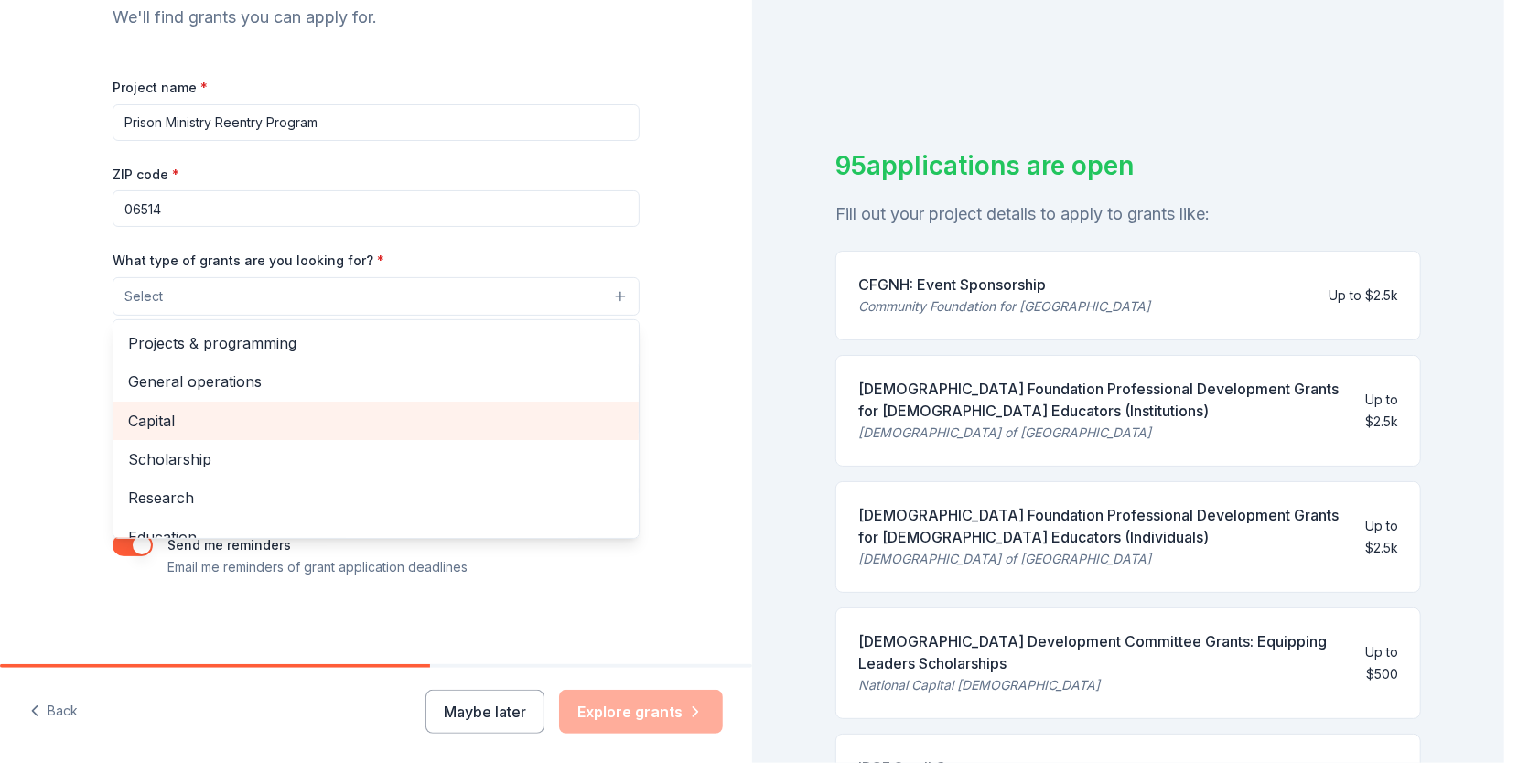
click at [303, 414] on span "Capital" at bounding box center [376, 421] width 496 height 24
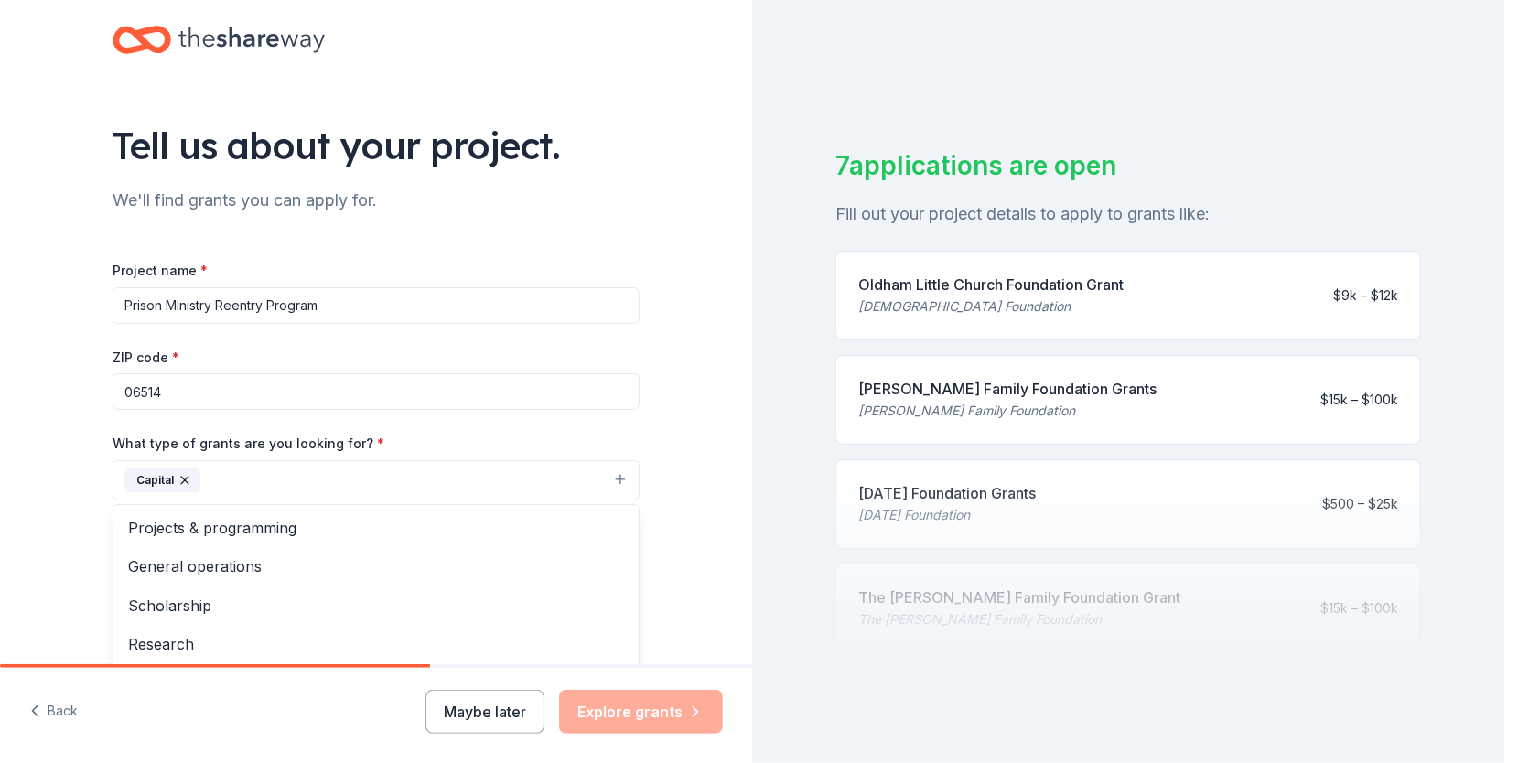
scroll to position [117, 0]
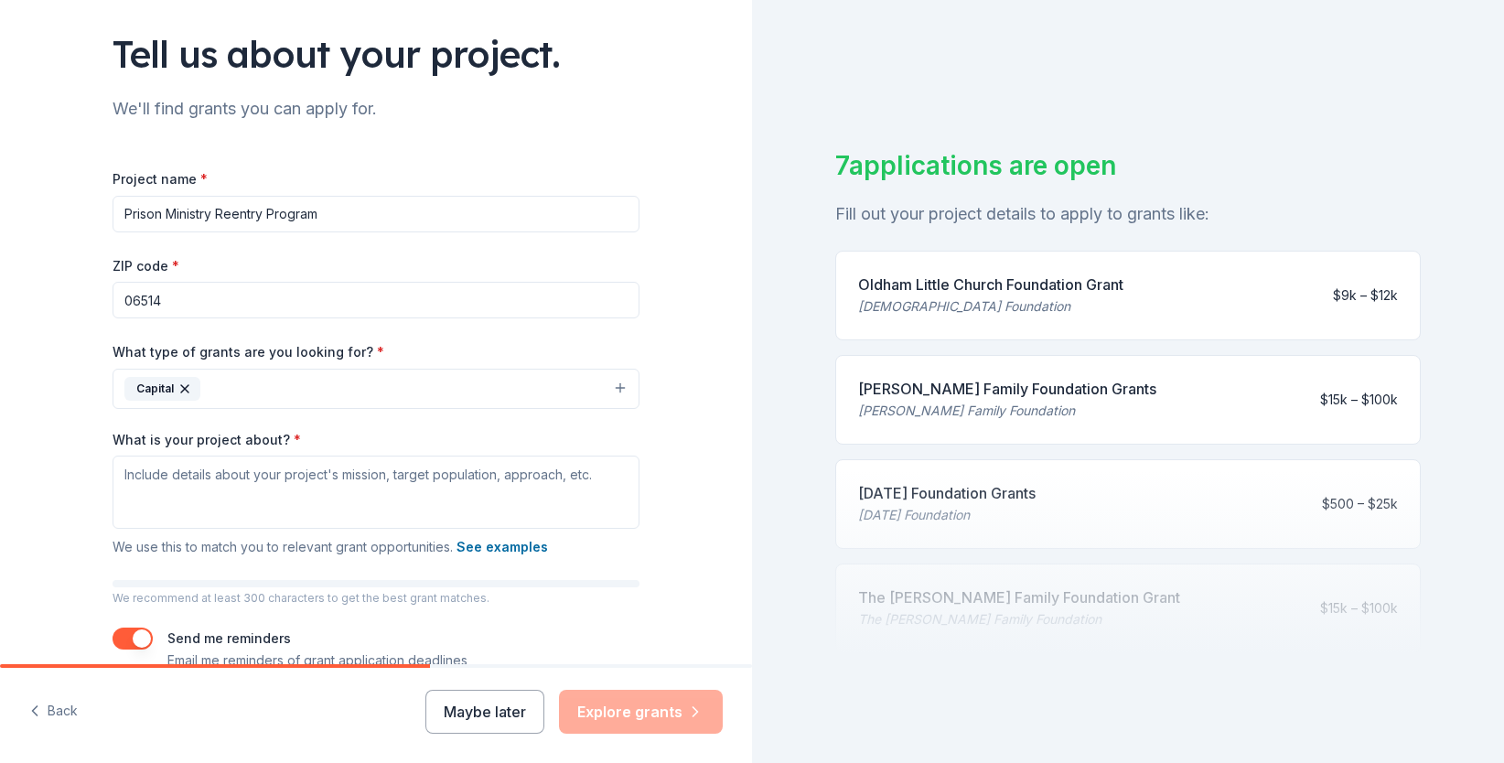
click at [183, 382] on icon "button" at bounding box center [184, 388] width 15 height 15
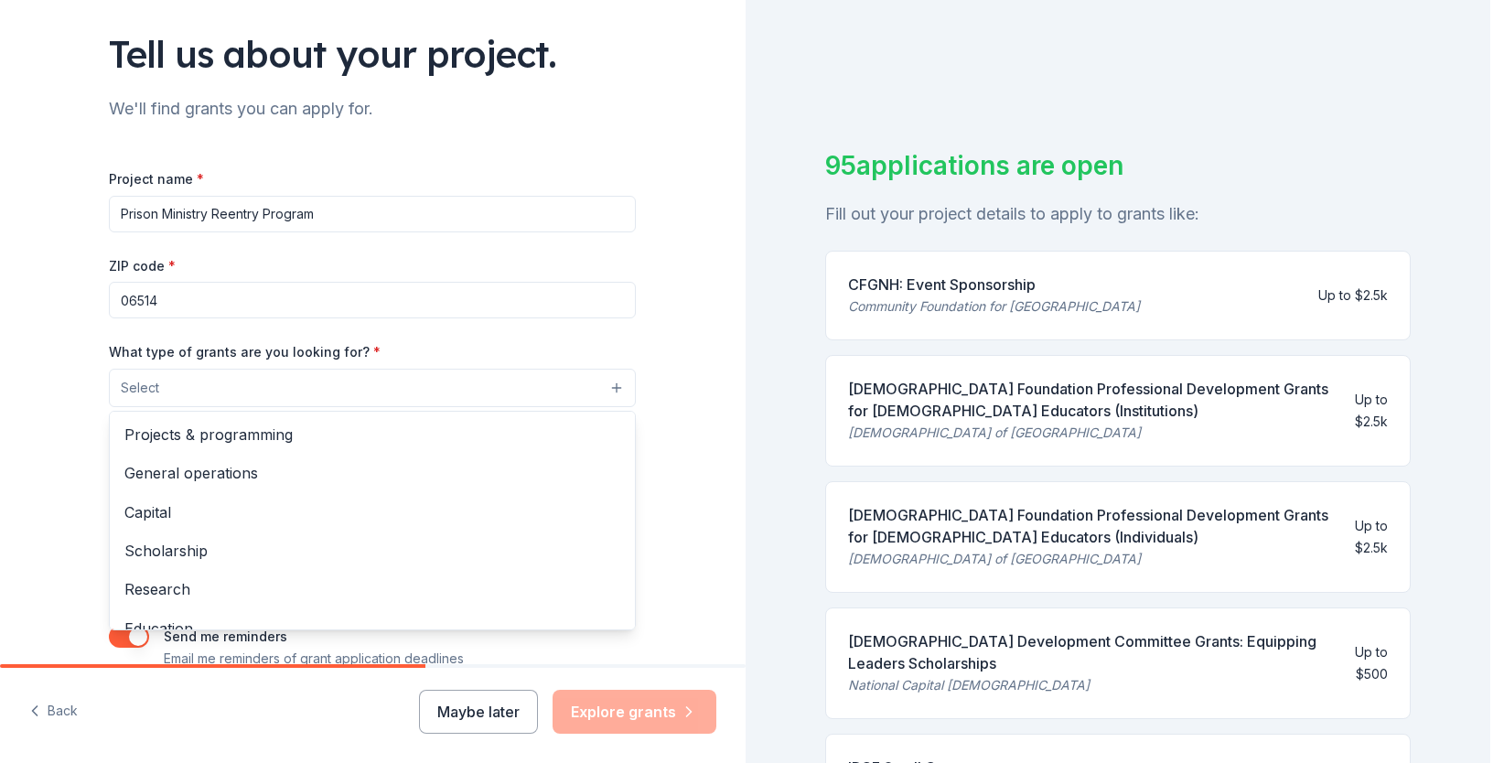
click at [226, 378] on button "Select" at bounding box center [372, 388] width 527 height 38
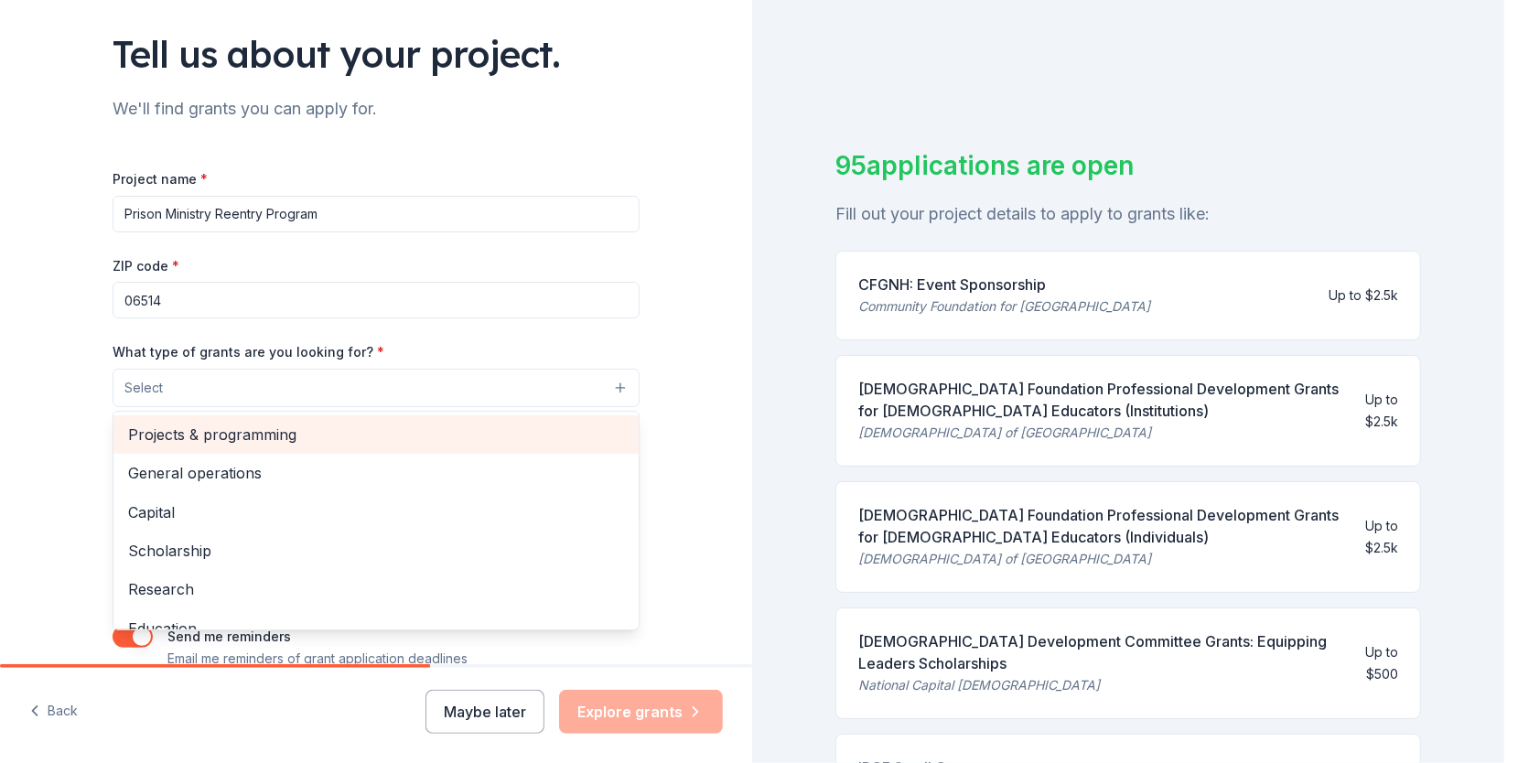
click at [233, 435] on span "Projects & programming" at bounding box center [376, 435] width 496 height 24
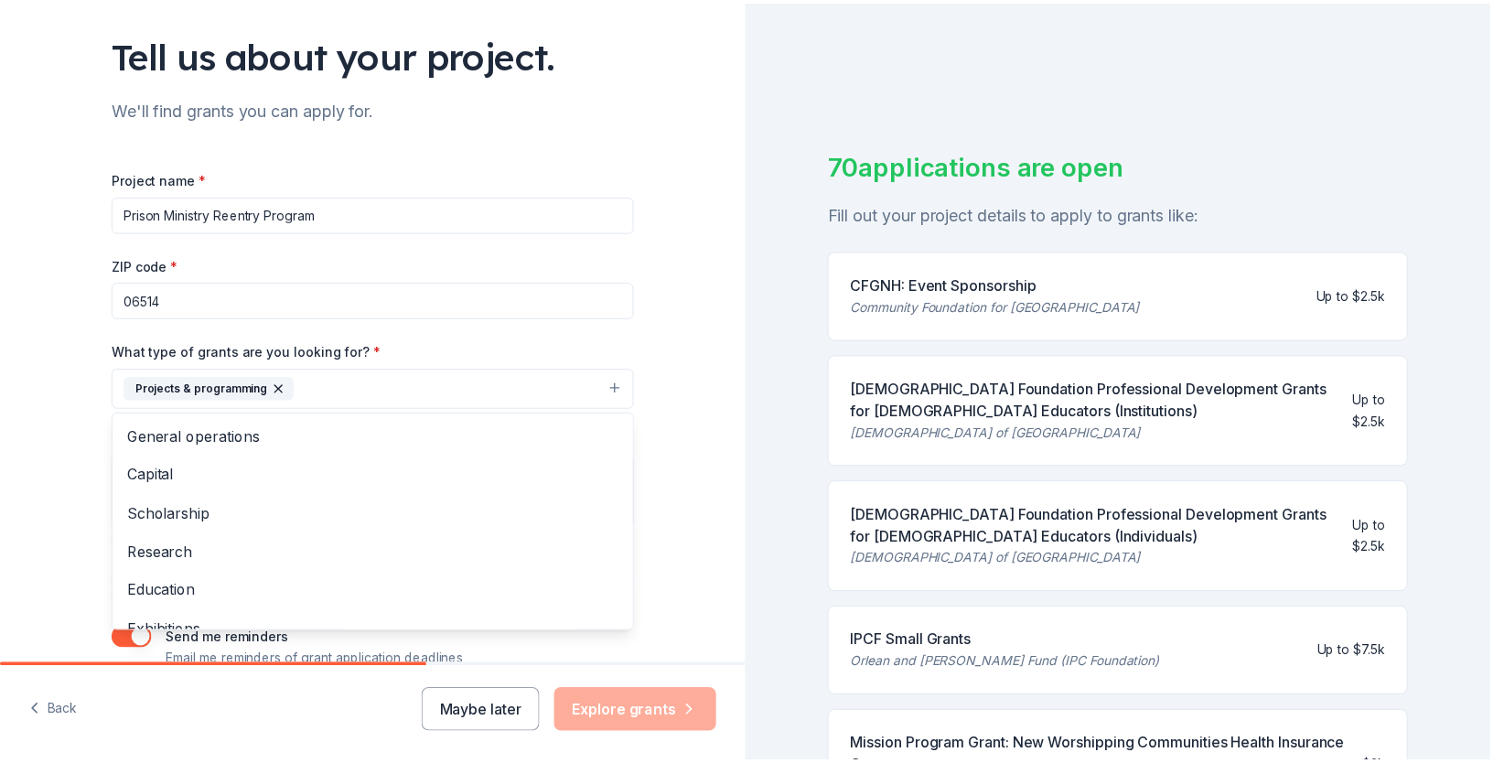
scroll to position [209, 0]
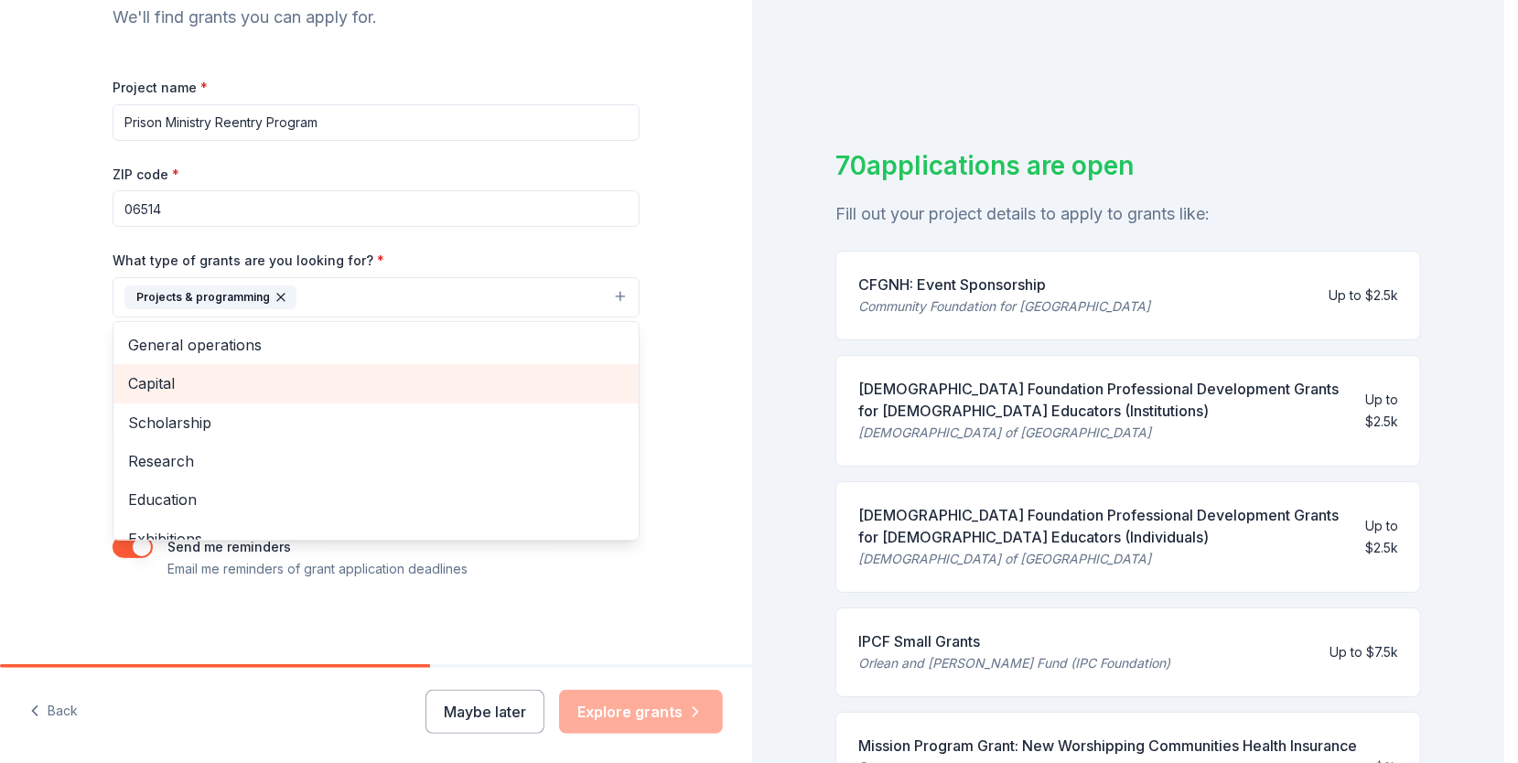
click at [240, 381] on span "Capital" at bounding box center [376, 383] width 496 height 24
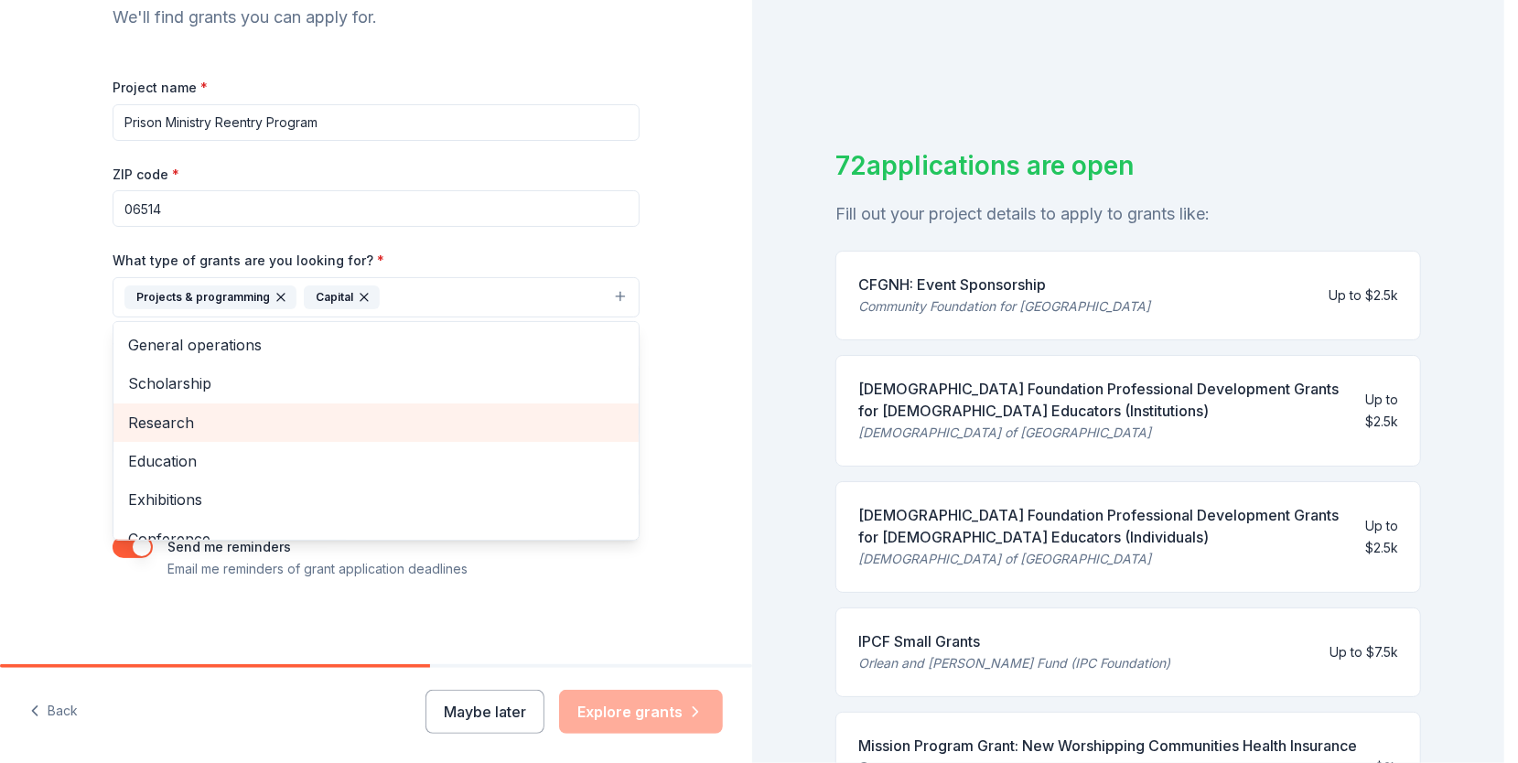
click at [240, 422] on span "Research" at bounding box center [376, 423] width 496 height 24
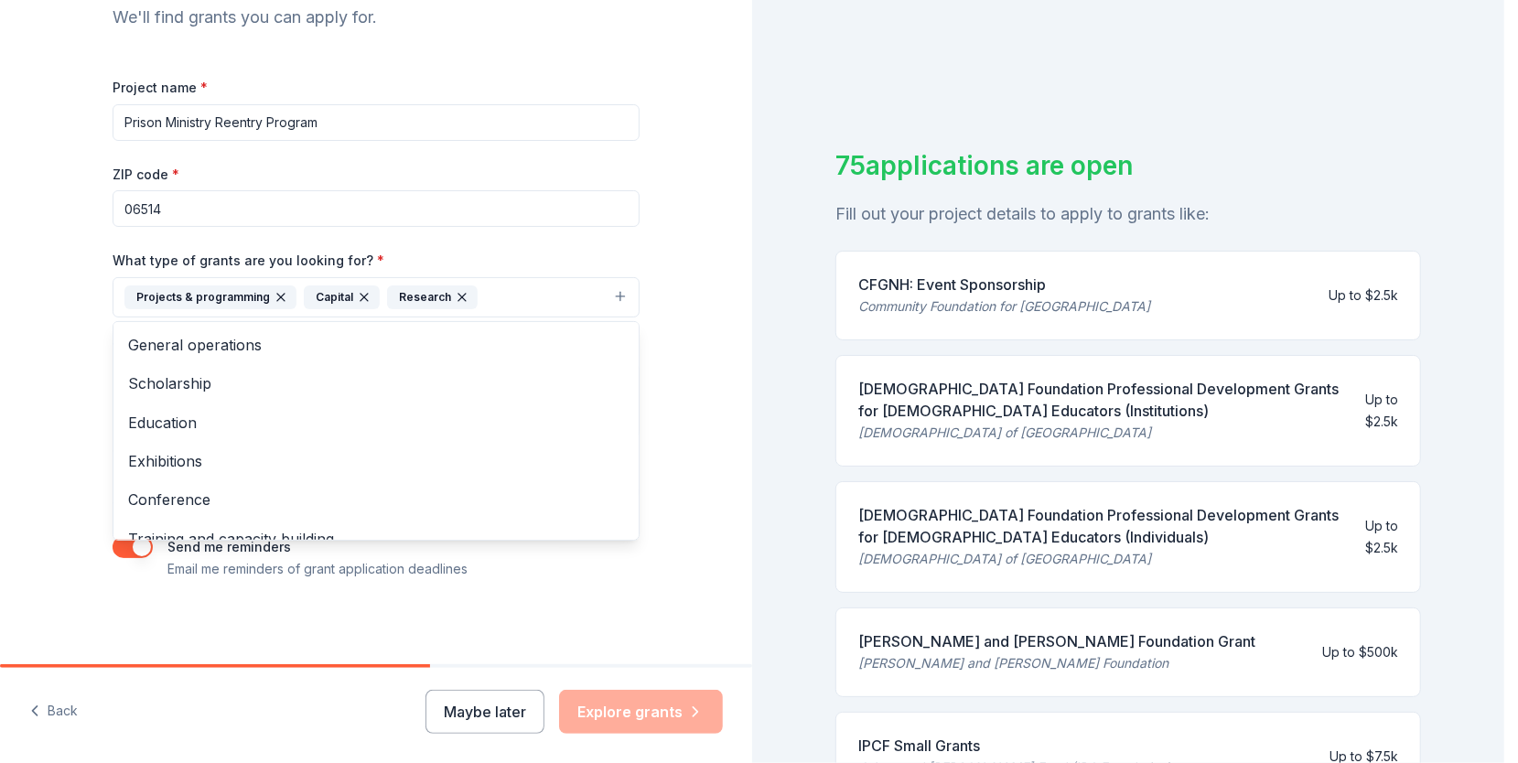
click at [458, 295] on icon "button" at bounding box center [461, 297] width 7 height 7
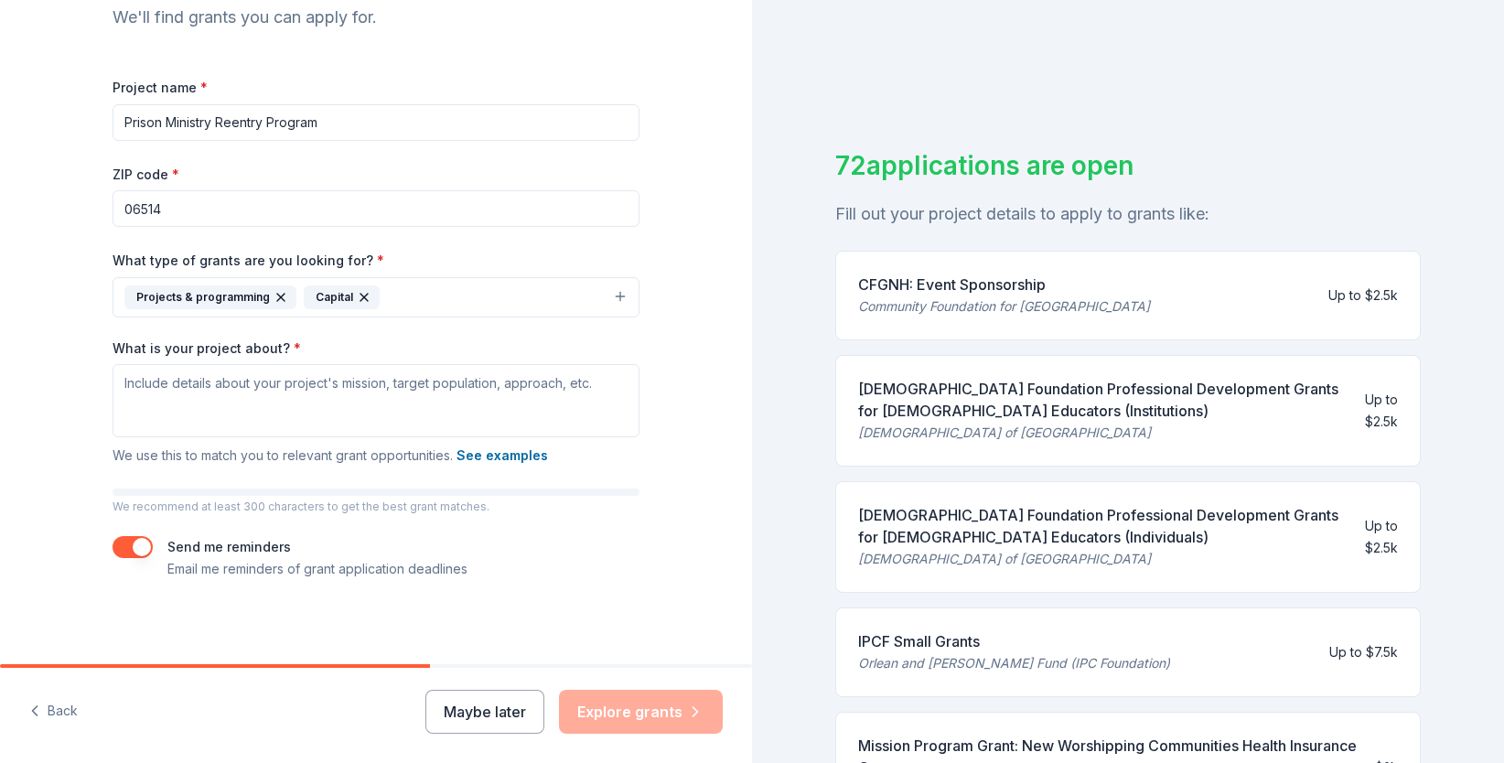
scroll to position [210, 0]
click at [243, 398] on textarea "What is your project about? *" at bounding box center [376, 398] width 527 height 73
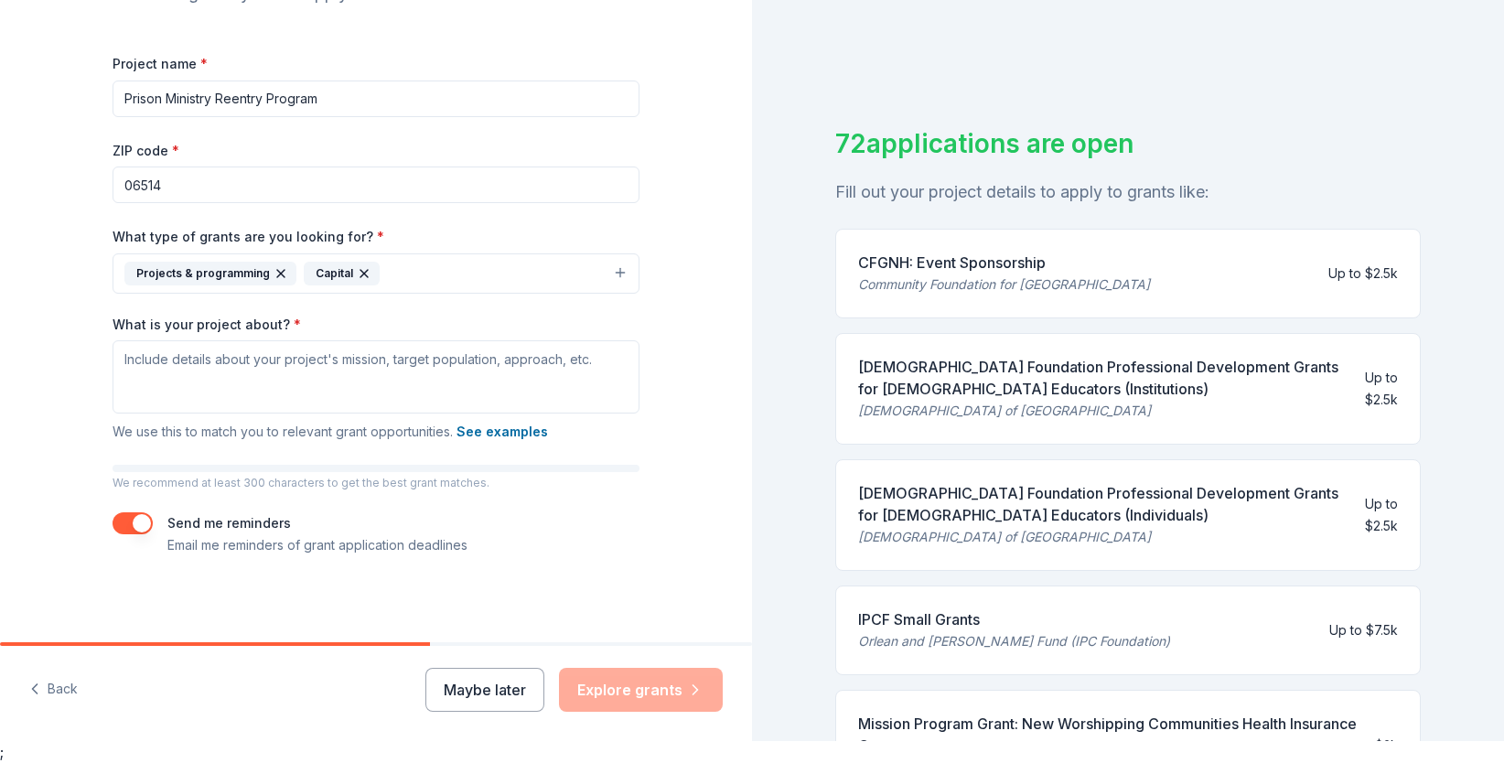
click at [124, 519] on button "button" at bounding box center [133, 523] width 40 height 22
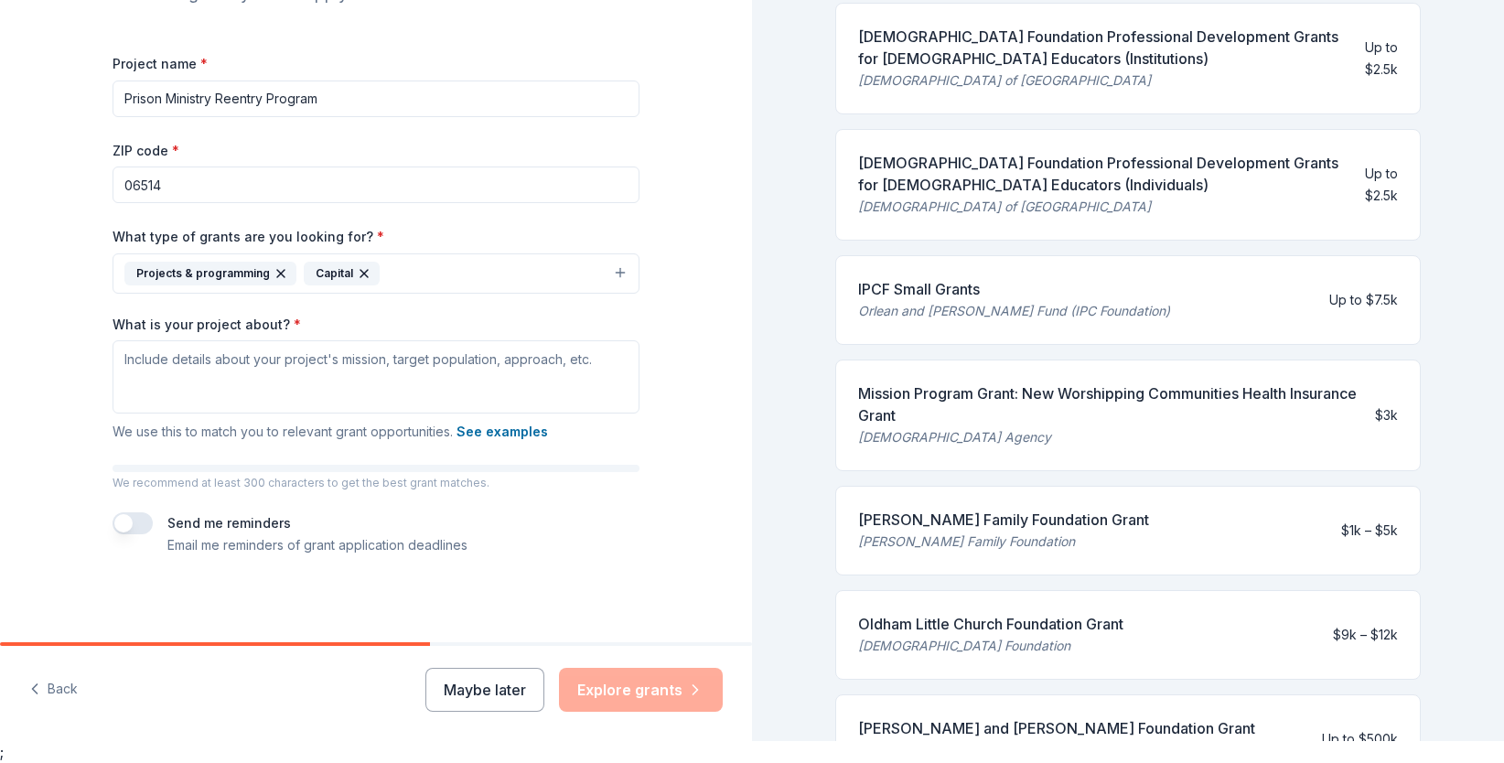
scroll to position [300, 0]
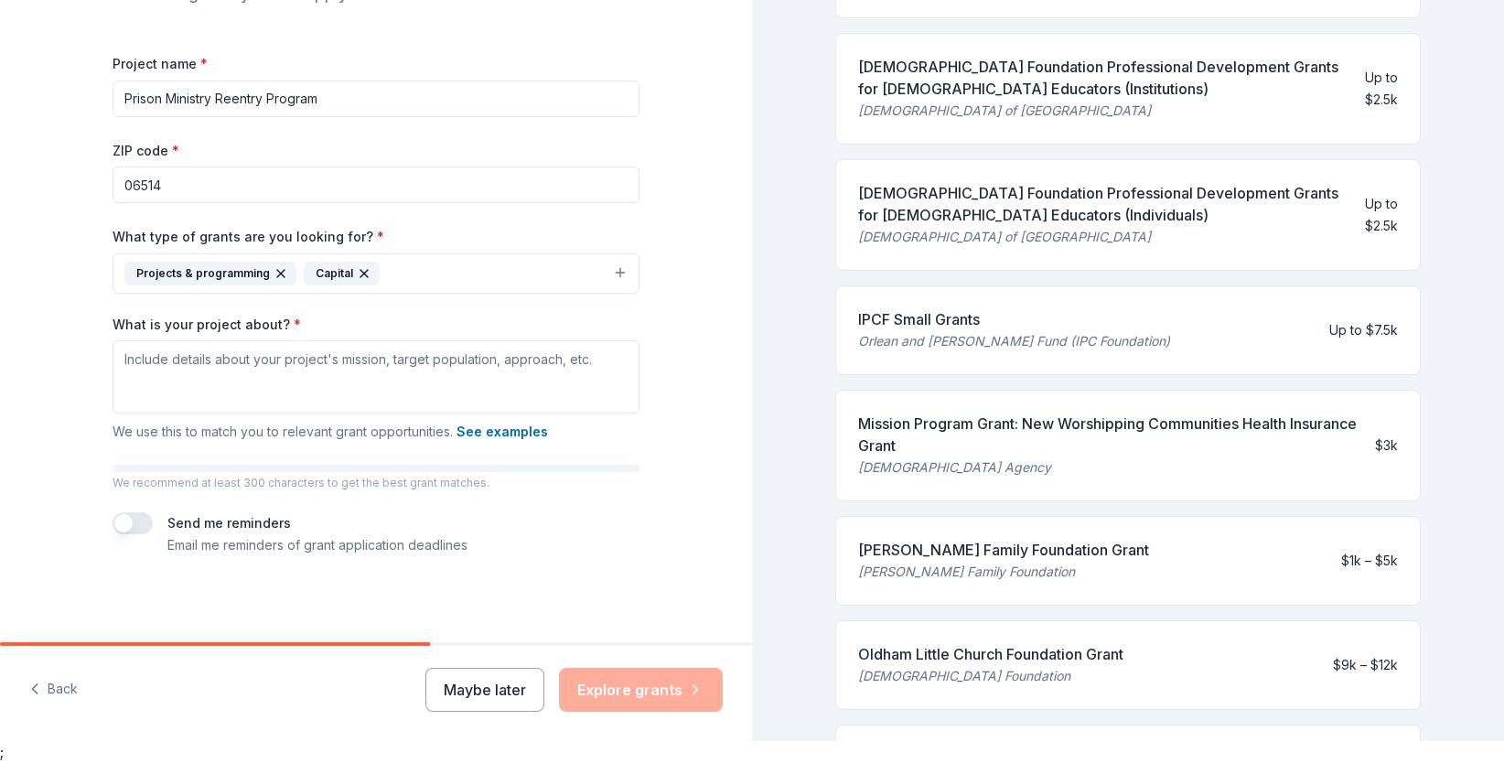
click at [115, 528] on button "button" at bounding box center [133, 523] width 40 height 22
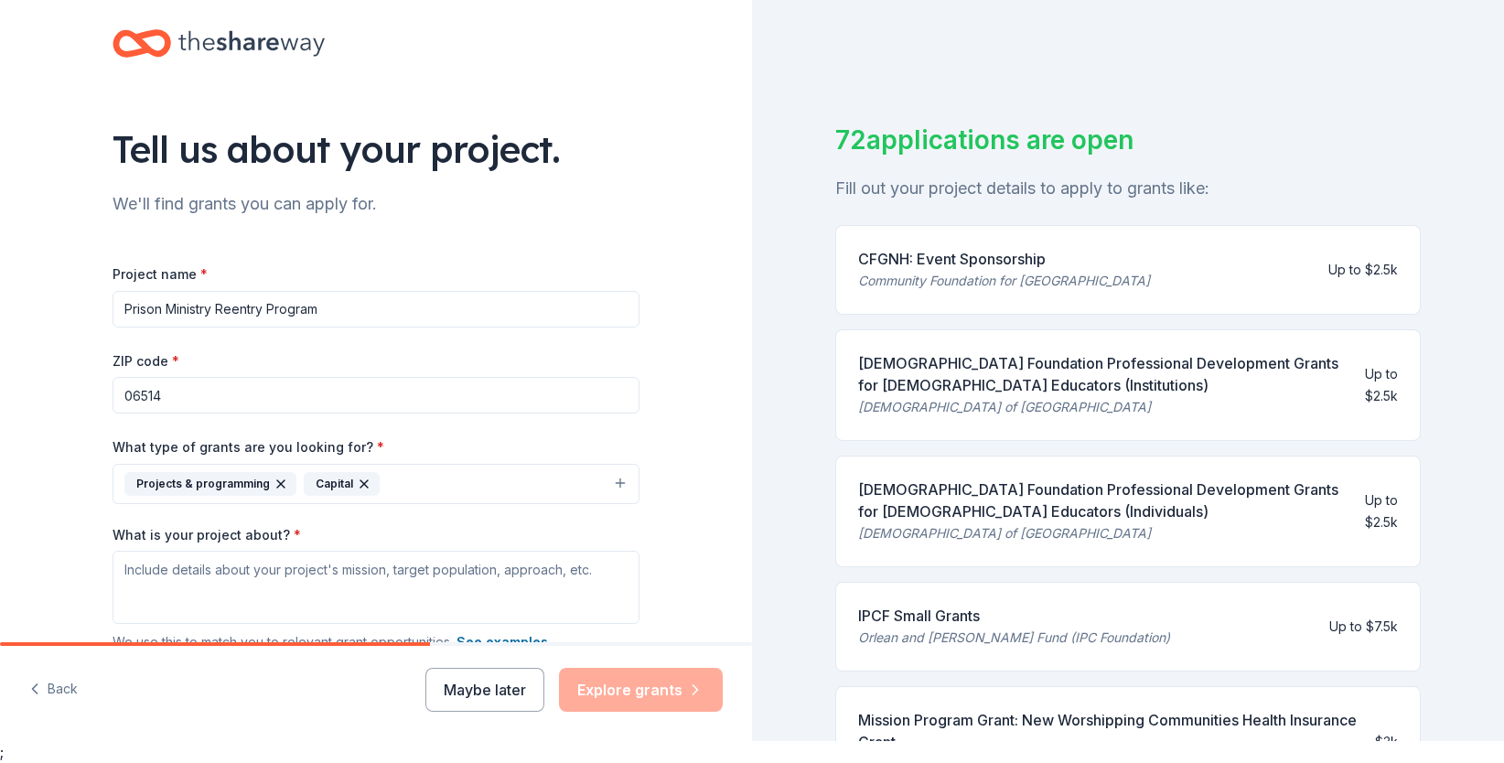
scroll to position [0, 0]
click at [897, 270] on div "CFGNH: Event Sponsorship" at bounding box center [1004, 263] width 292 height 22
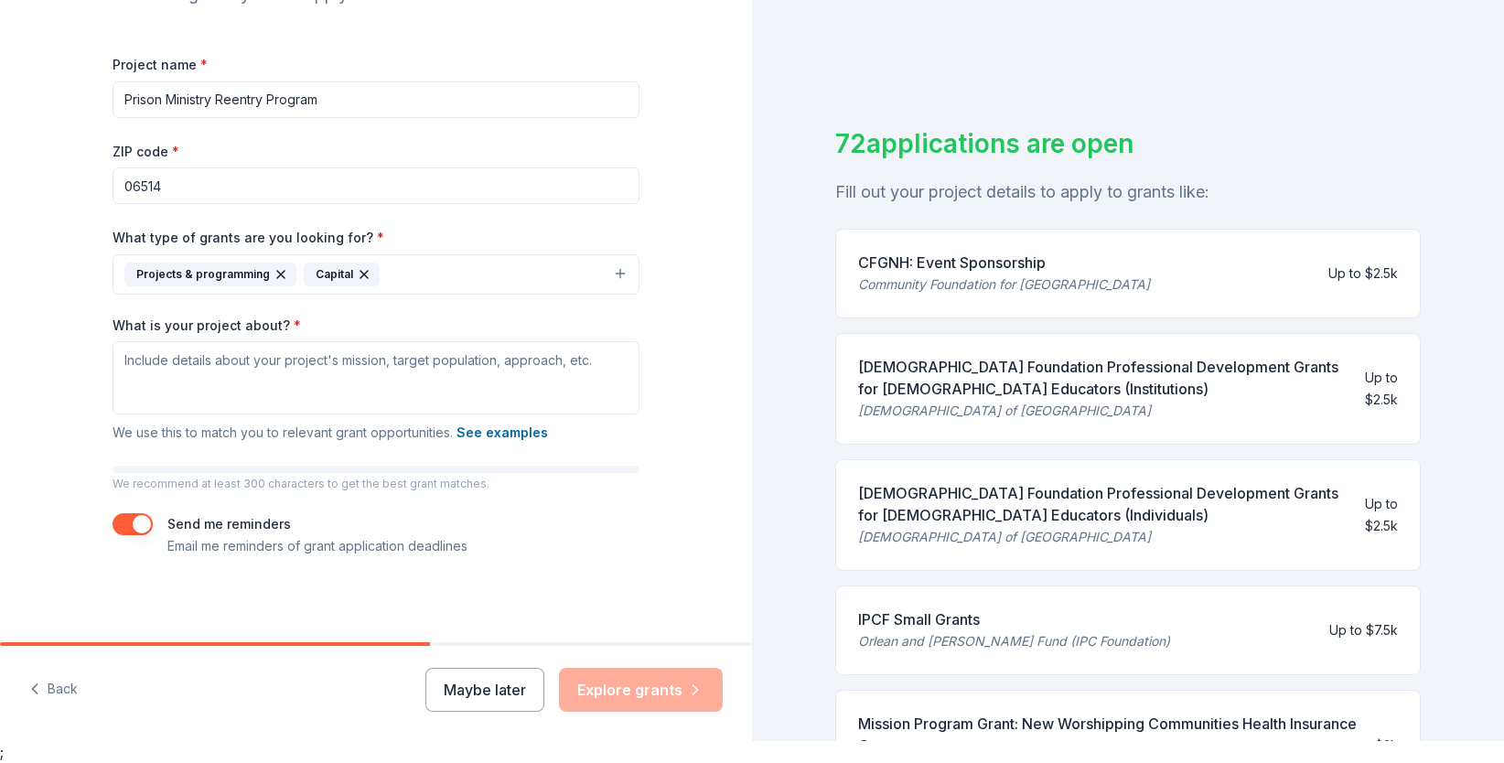
scroll to position [210, 0]
